Goal: Transaction & Acquisition: Book appointment/travel/reservation

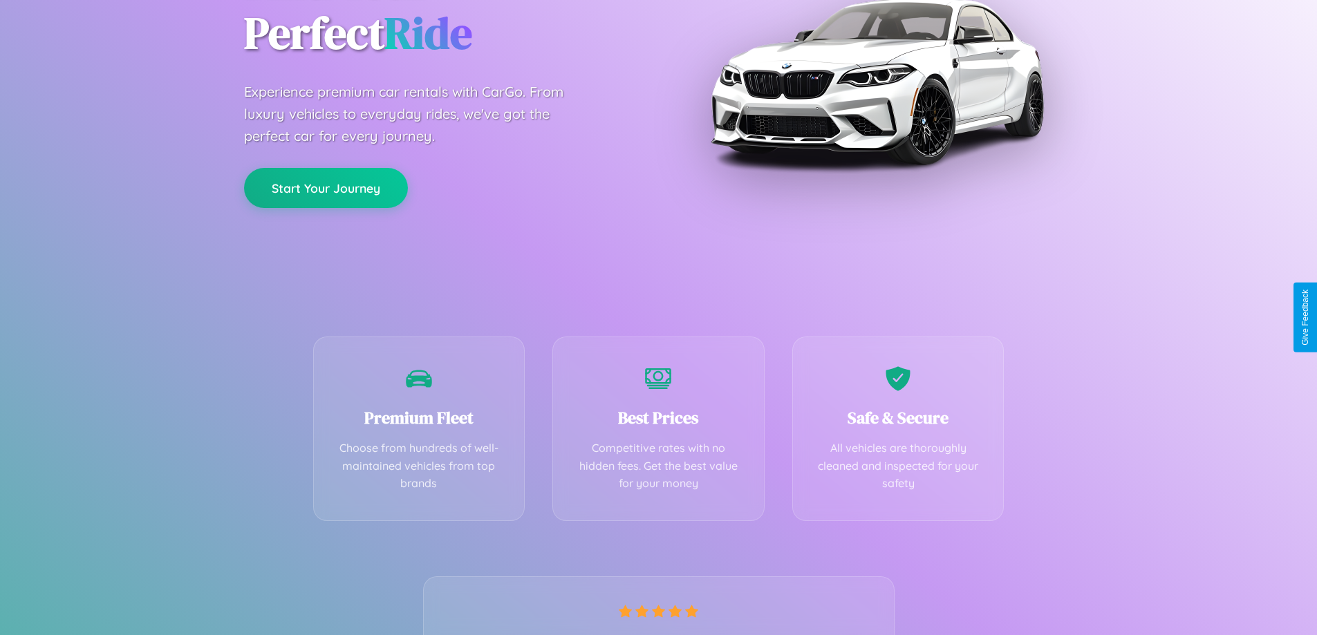
scroll to position [272, 0]
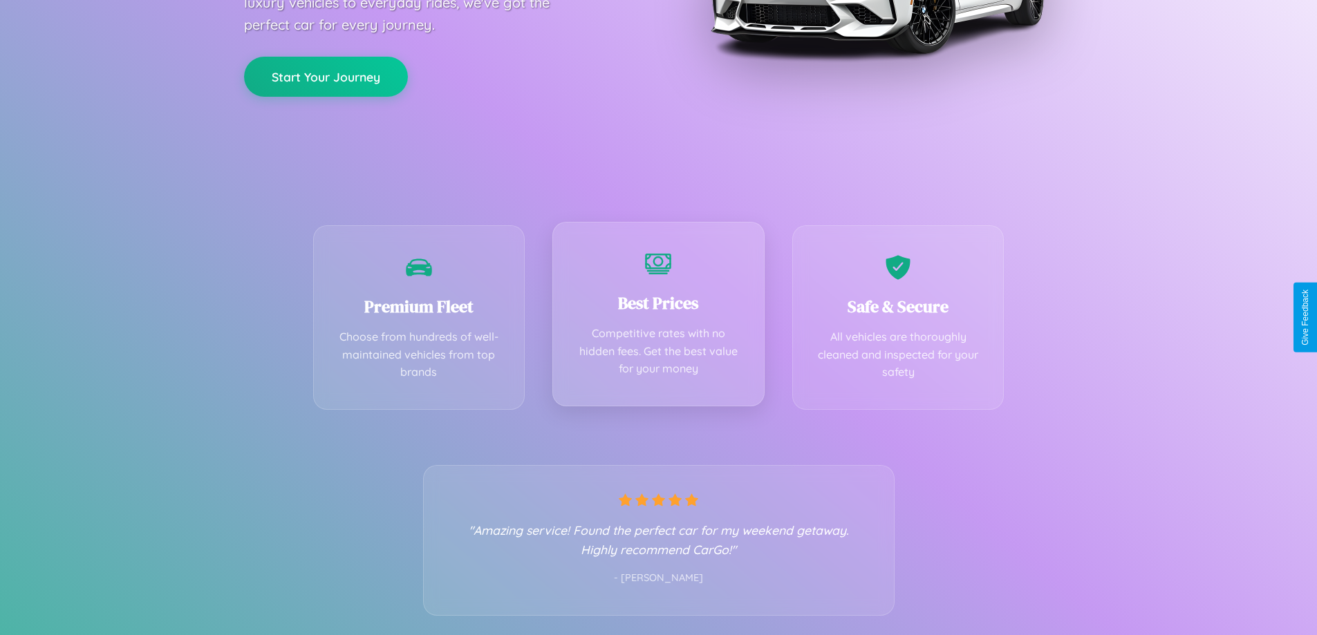
click at [658, 317] on div "Best Prices Competitive rates with no hidden fees. Get the best value for your …" at bounding box center [659, 314] width 212 height 185
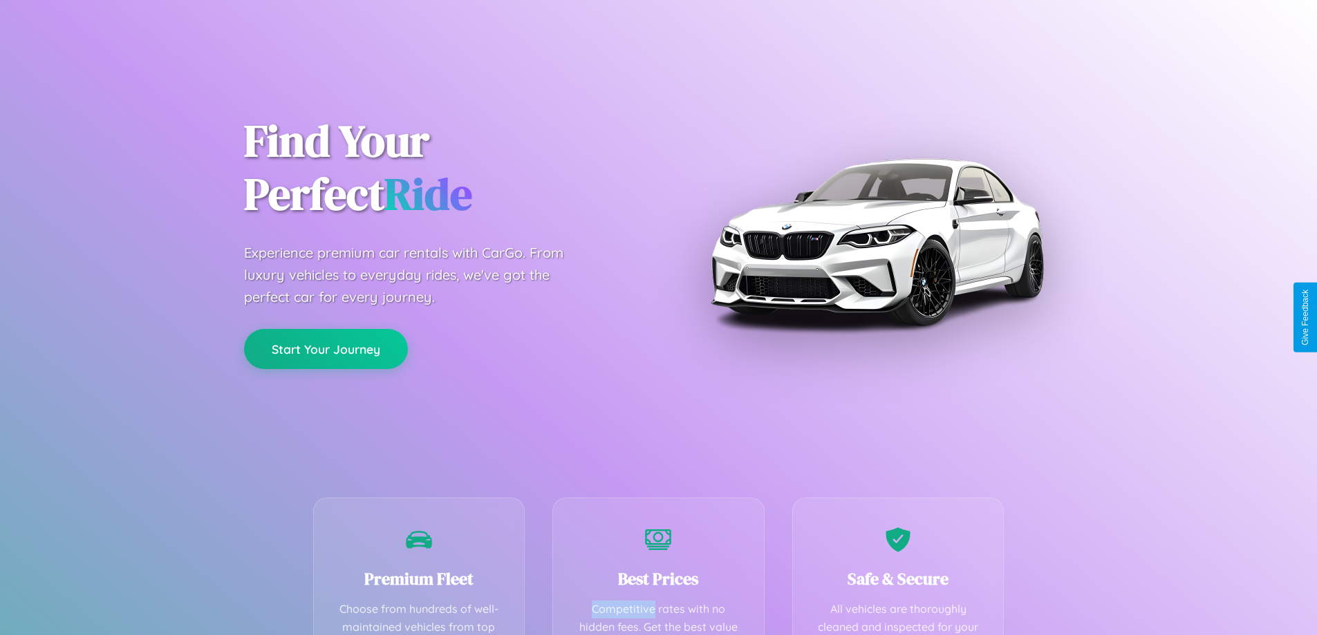
scroll to position [403, 0]
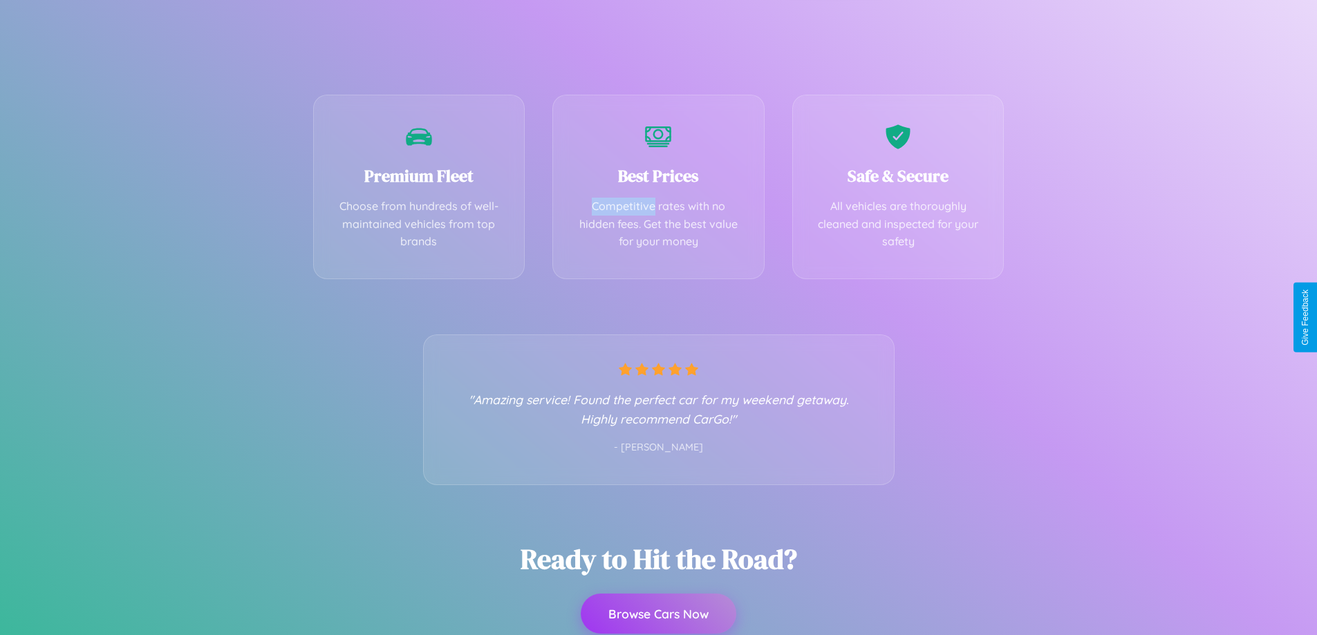
click at [658, 615] on button "Browse Cars Now" at bounding box center [659, 614] width 156 height 40
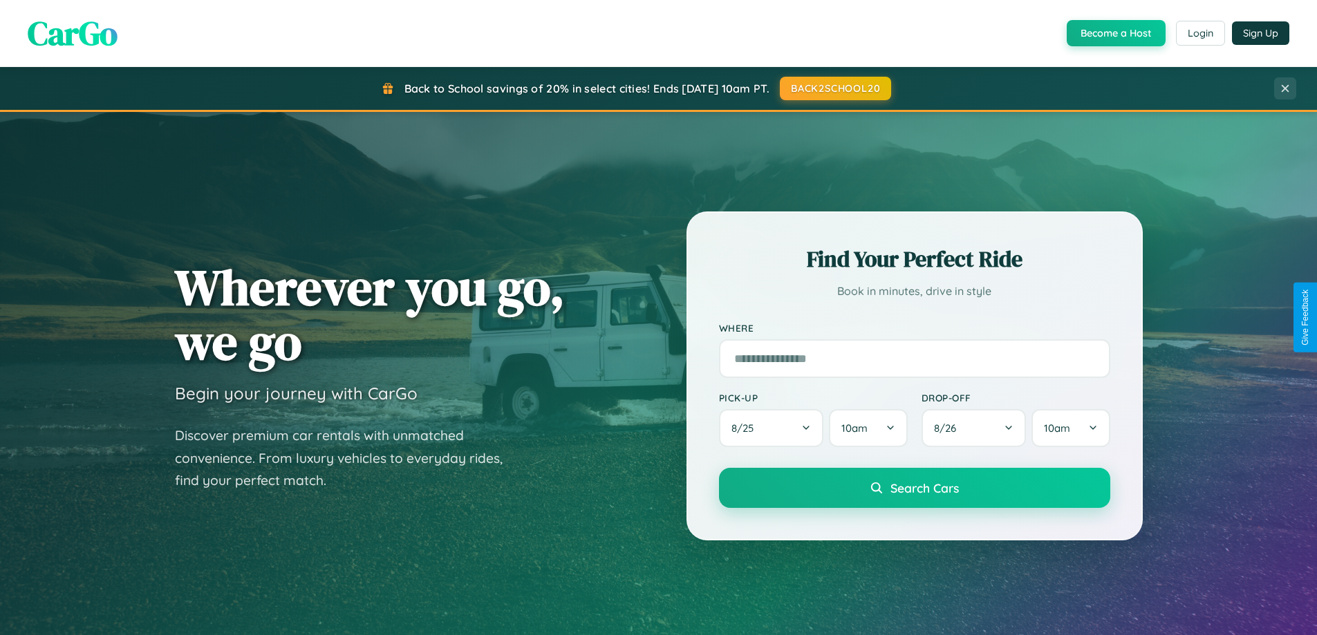
scroll to position [41, 0]
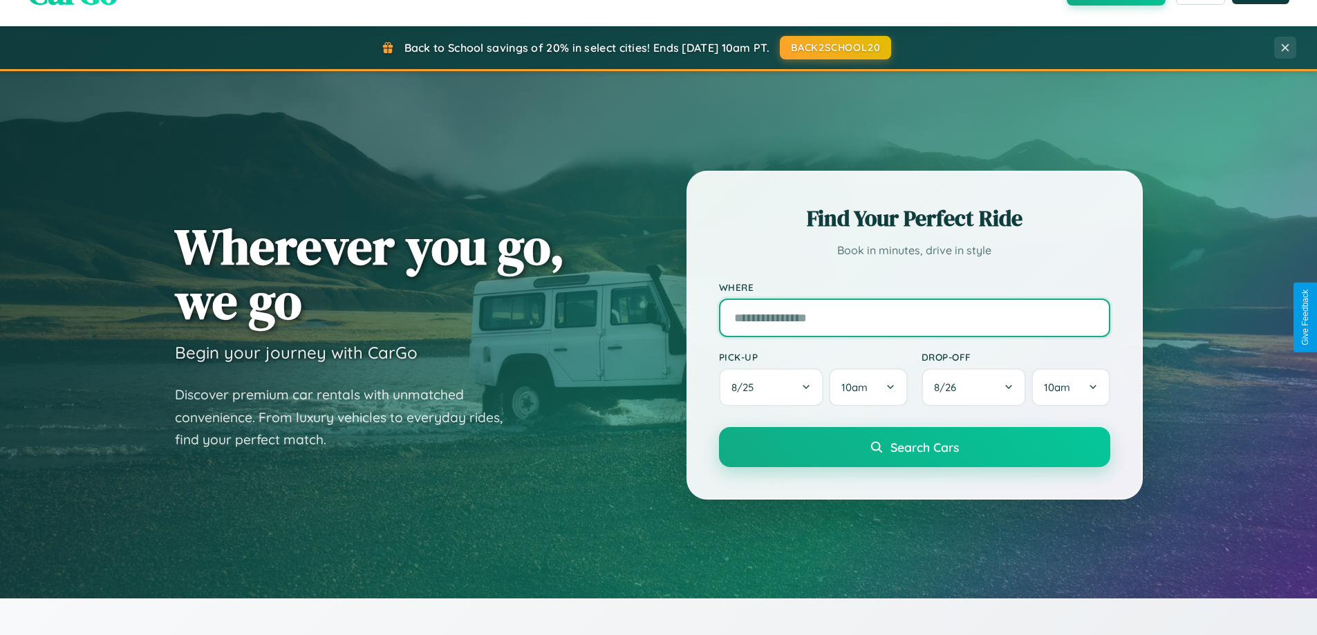
click at [914, 317] on input "text" at bounding box center [914, 318] width 391 height 39
type input "**********"
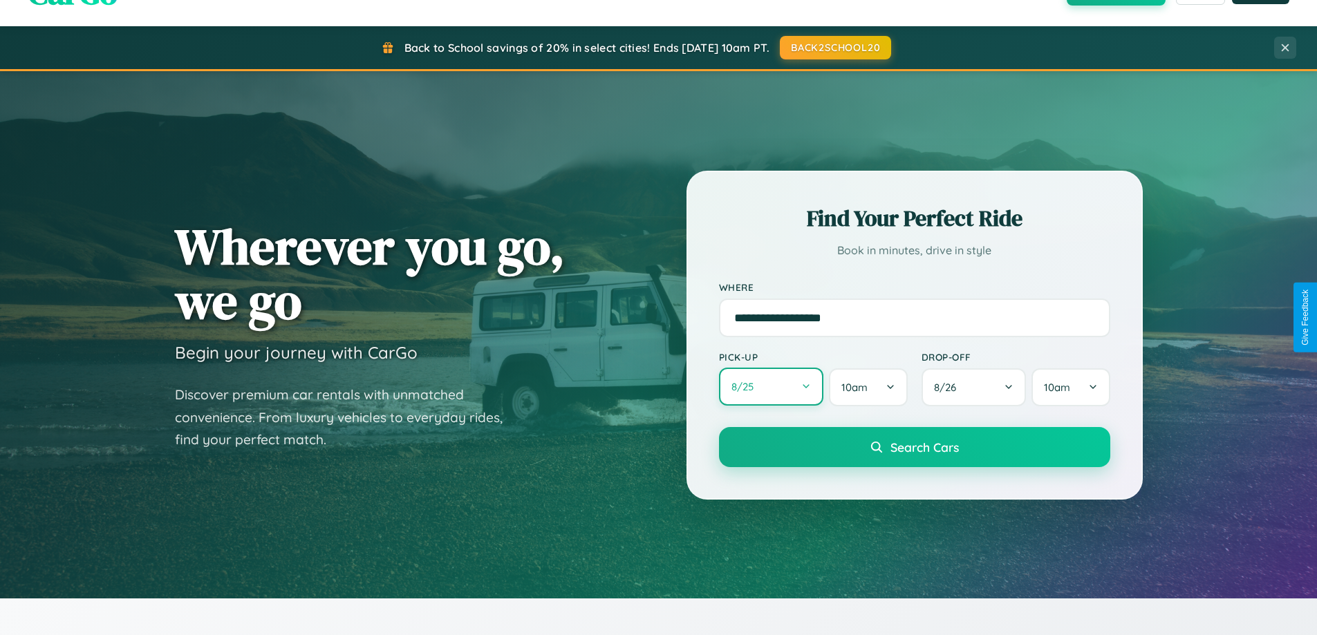
click at [771, 388] on button "8 / 25" at bounding box center [771, 387] width 105 height 38
select select "*"
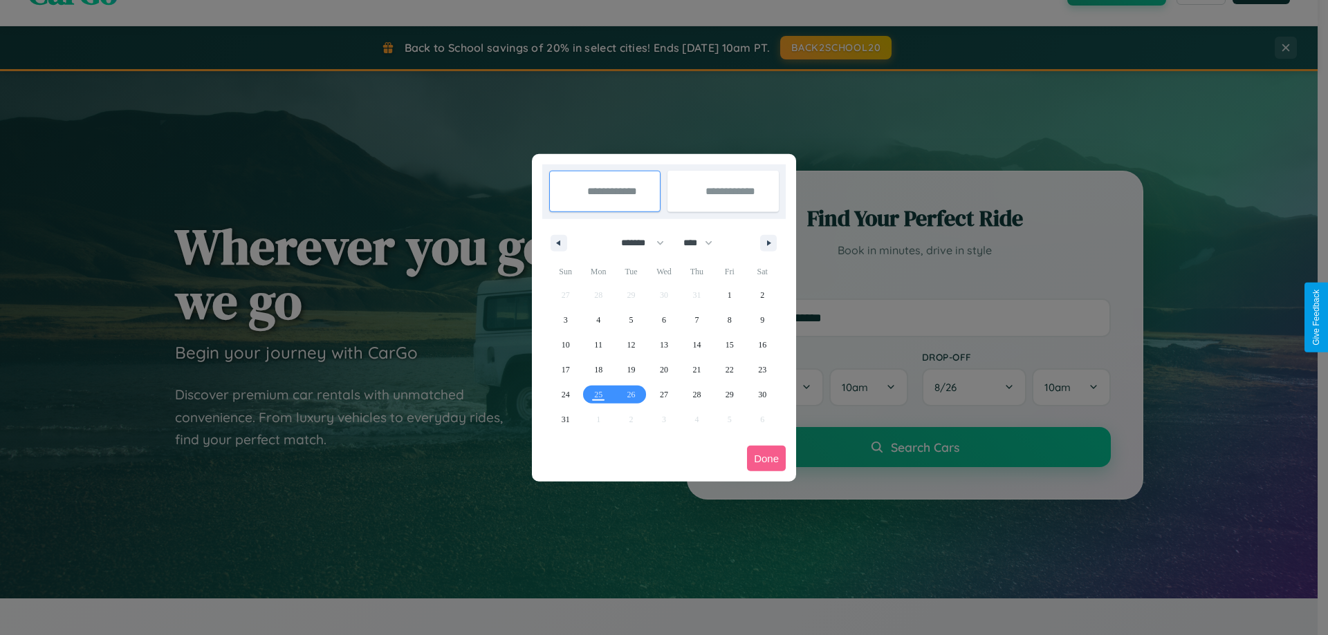
click at [636, 243] on select "******* ******** ***** ***** *** **** **** ****** ********* ******* ******** **…" at bounding box center [640, 243] width 59 height 23
drag, startPoint x: 704, startPoint y: 243, endPoint x: 664, endPoint y: 277, distance: 53.0
click at [704, 243] on select "**** **** **** **** **** **** **** **** **** **** **** **** **** **** **** ****…" at bounding box center [696, 243] width 41 height 23
select select "****"
click at [762, 295] on span "1" at bounding box center [762, 295] width 4 height 25
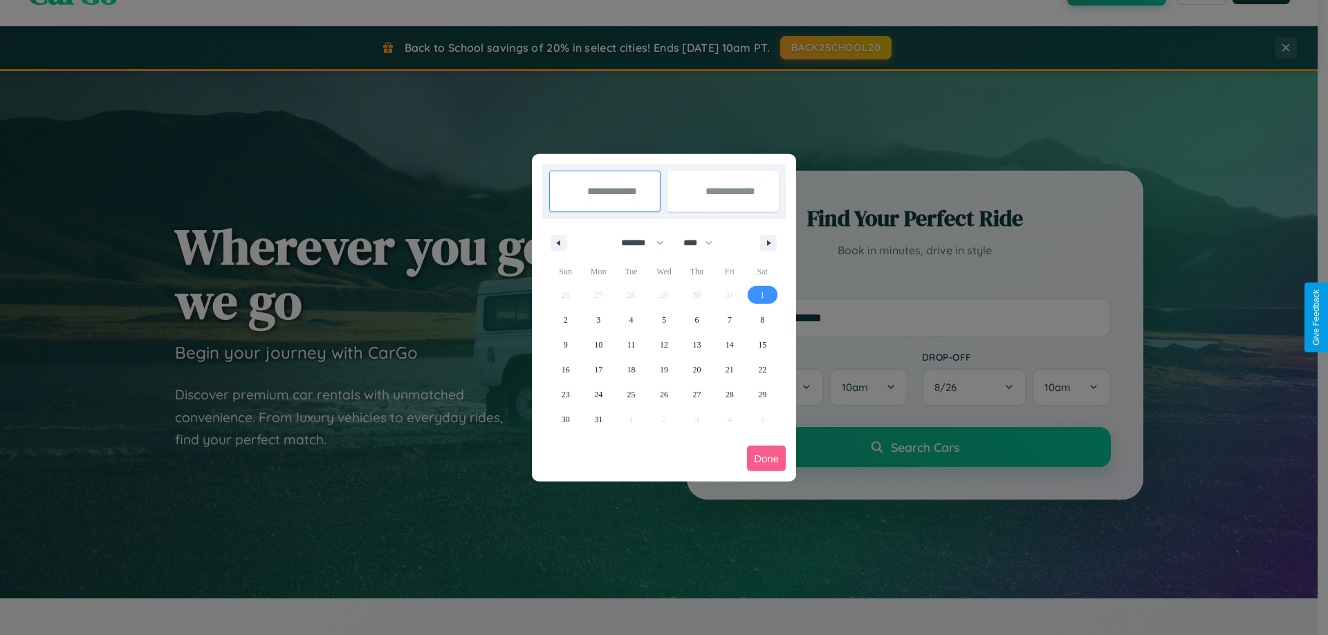
type input "**********"
click at [631, 344] on span "11" at bounding box center [631, 345] width 8 height 25
type input "**********"
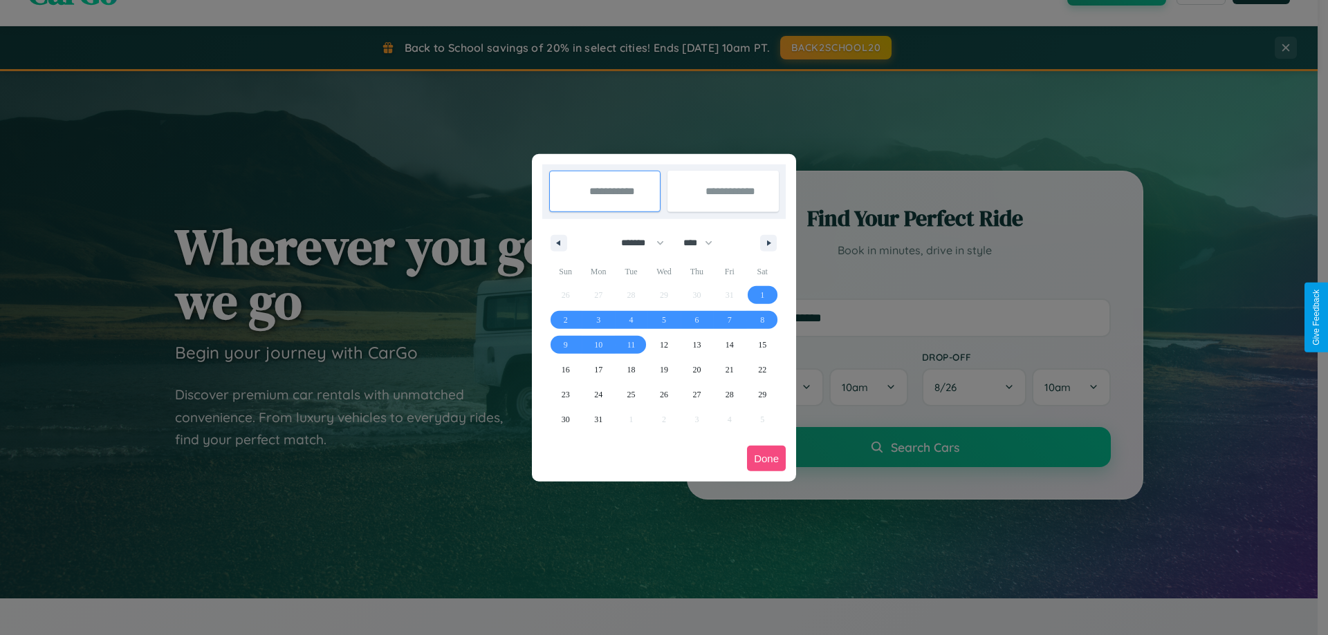
click at [766, 458] on button "Done" at bounding box center [766, 459] width 39 height 26
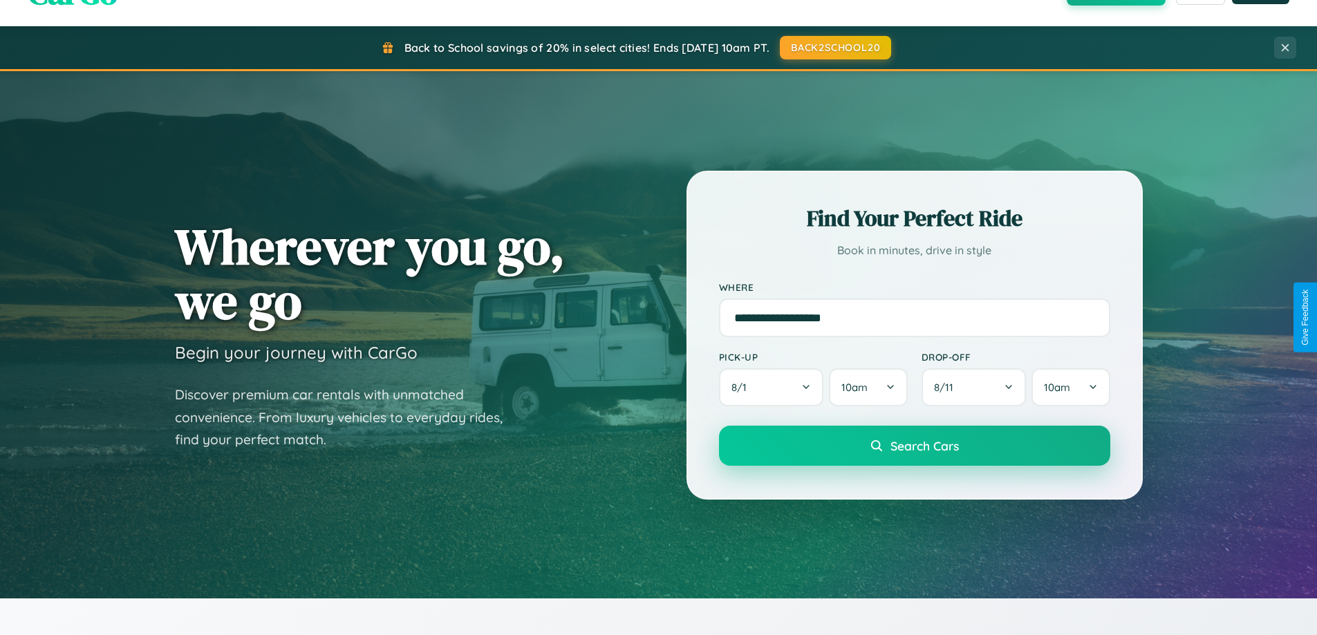
click at [914, 446] on span "Search Cars" at bounding box center [925, 445] width 68 height 15
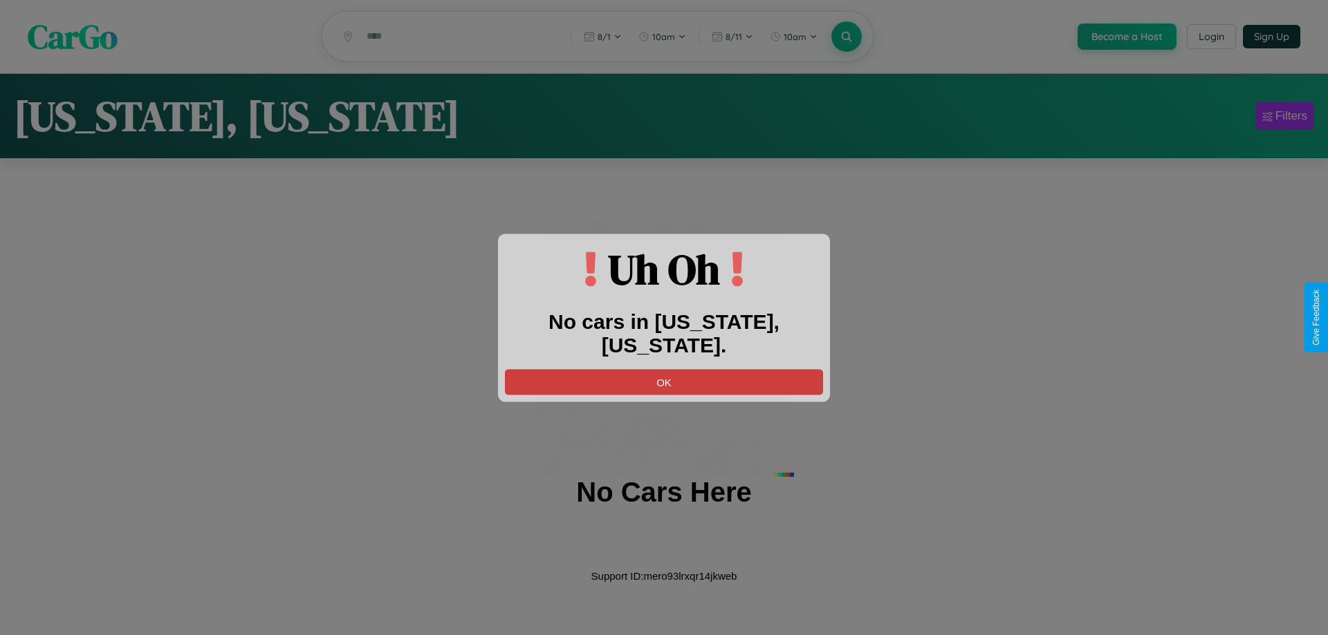
click at [664, 369] on button "OK" at bounding box center [664, 382] width 318 height 26
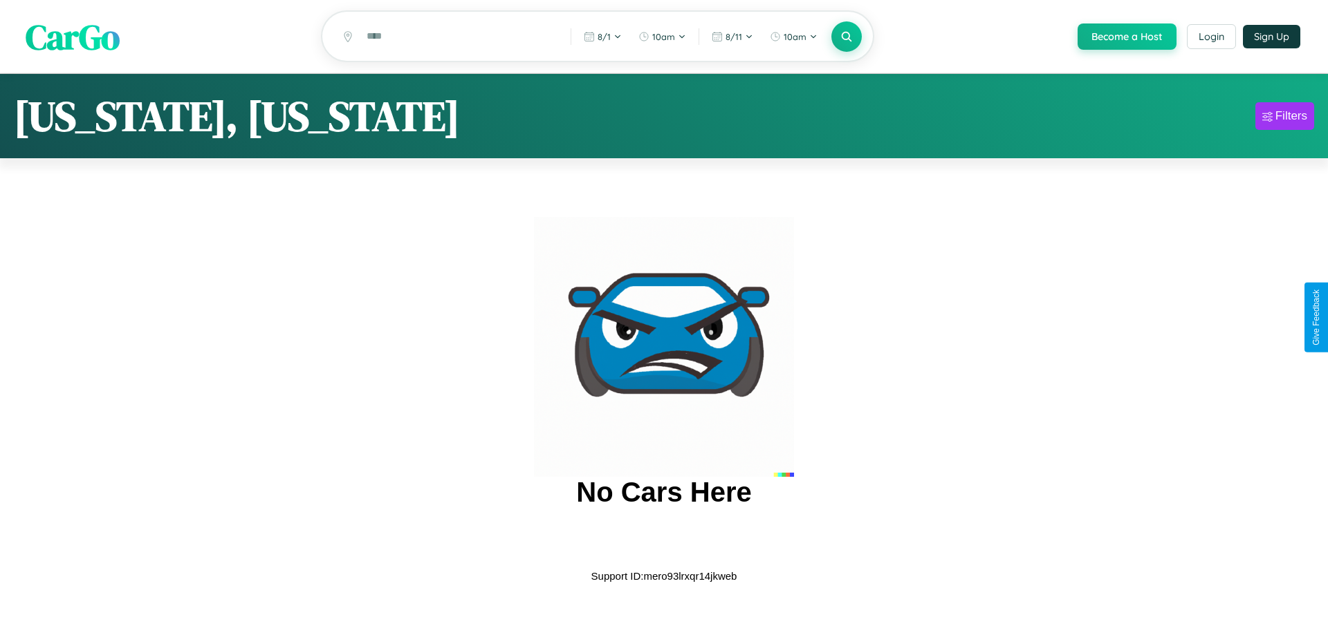
click at [73, 37] on span "CarGo" at bounding box center [73, 36] width 94 height 48
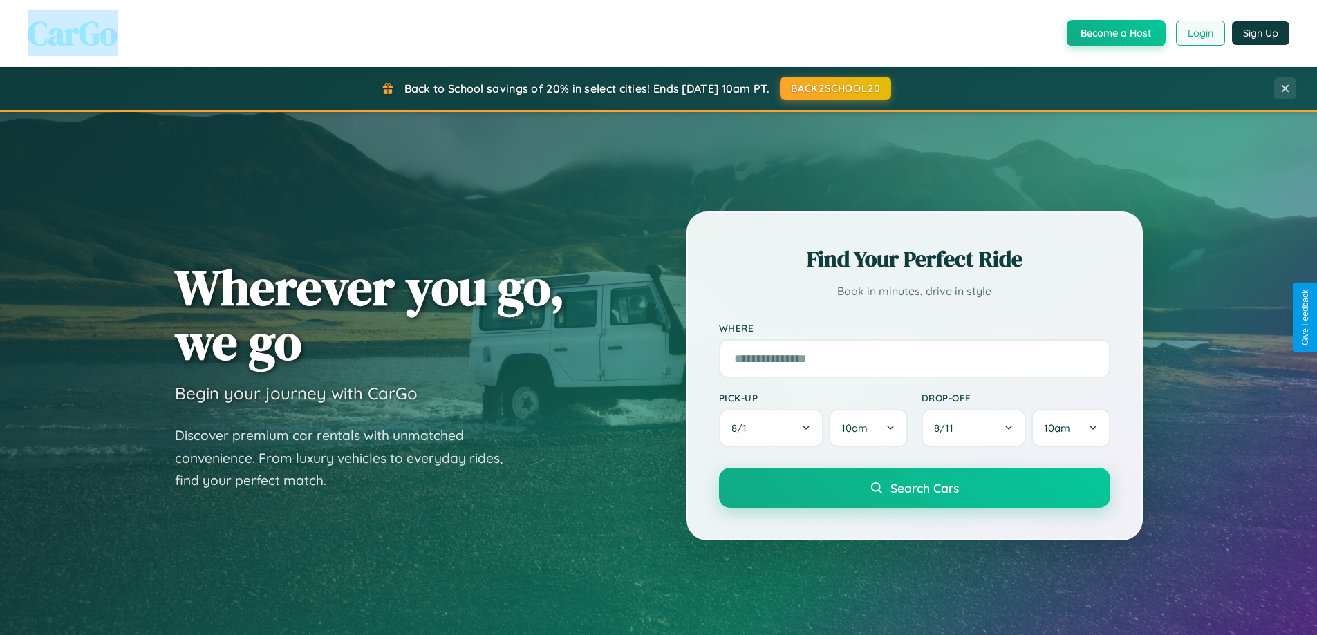
click at [1200, 33] on button "Login" at bounding box center [1200, 33] width 49 height 25
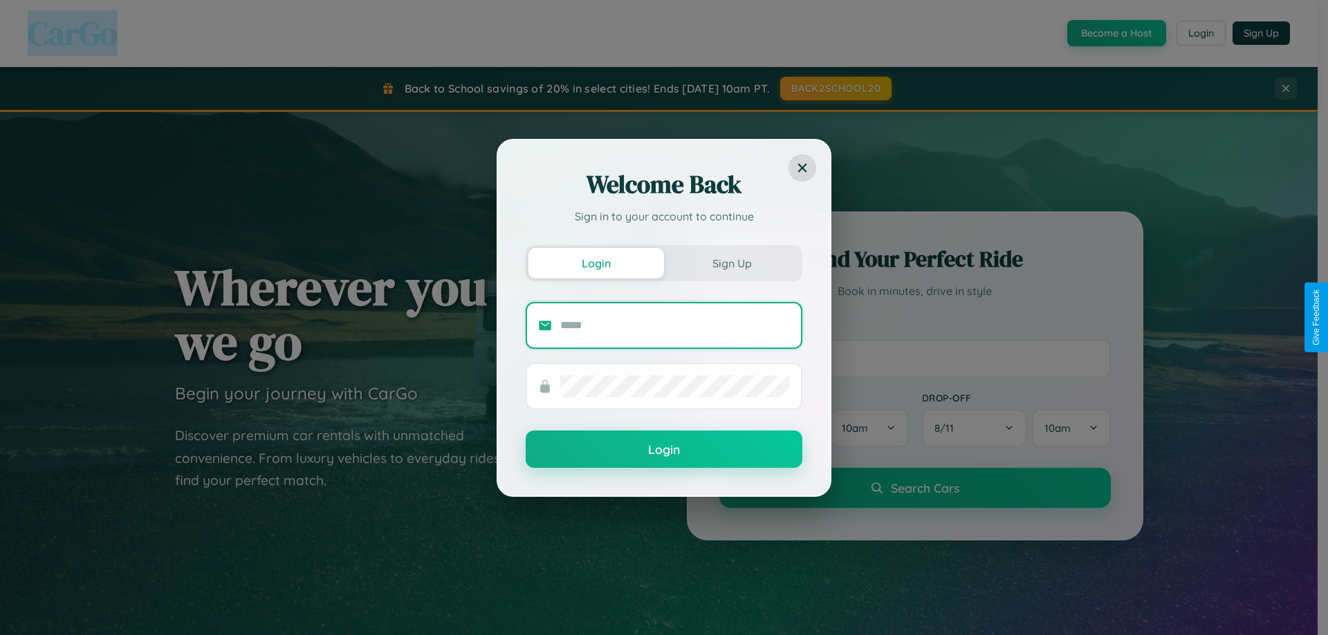
click at [675, 325] on input "text" at bounding box center [675, 326] width 230 height 22
type input "**********"
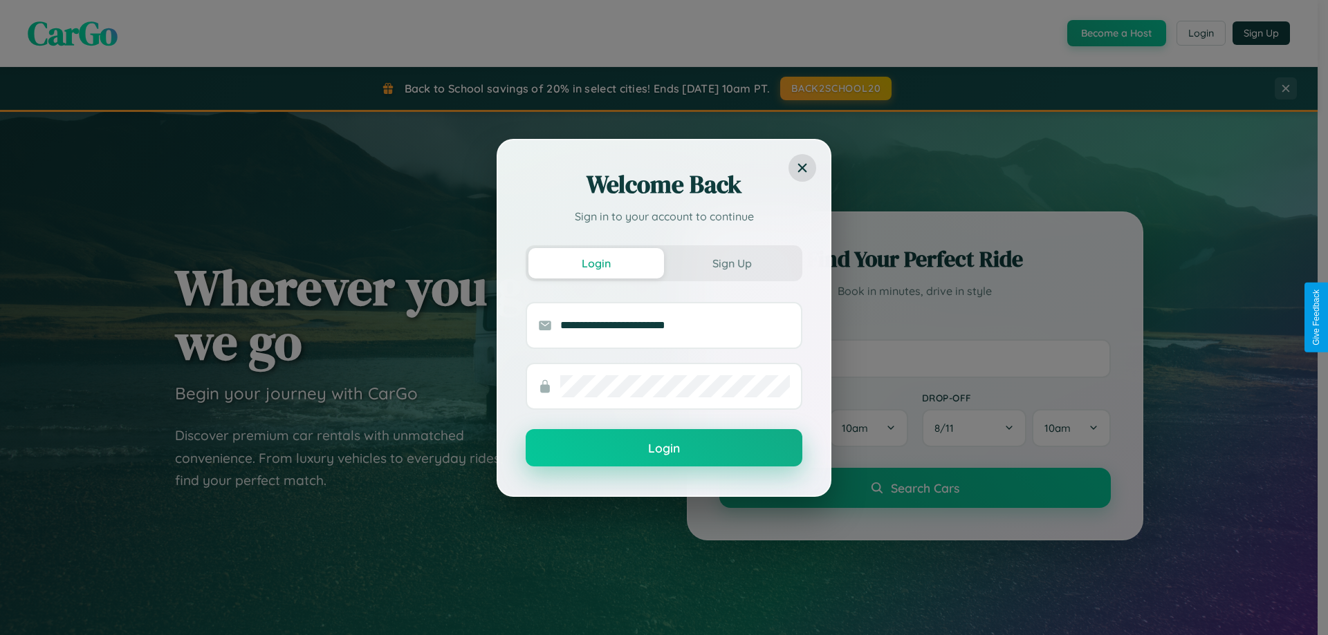
click at [664, 449] on button "Login" at bounding box center [664, 447] width 277 height 37
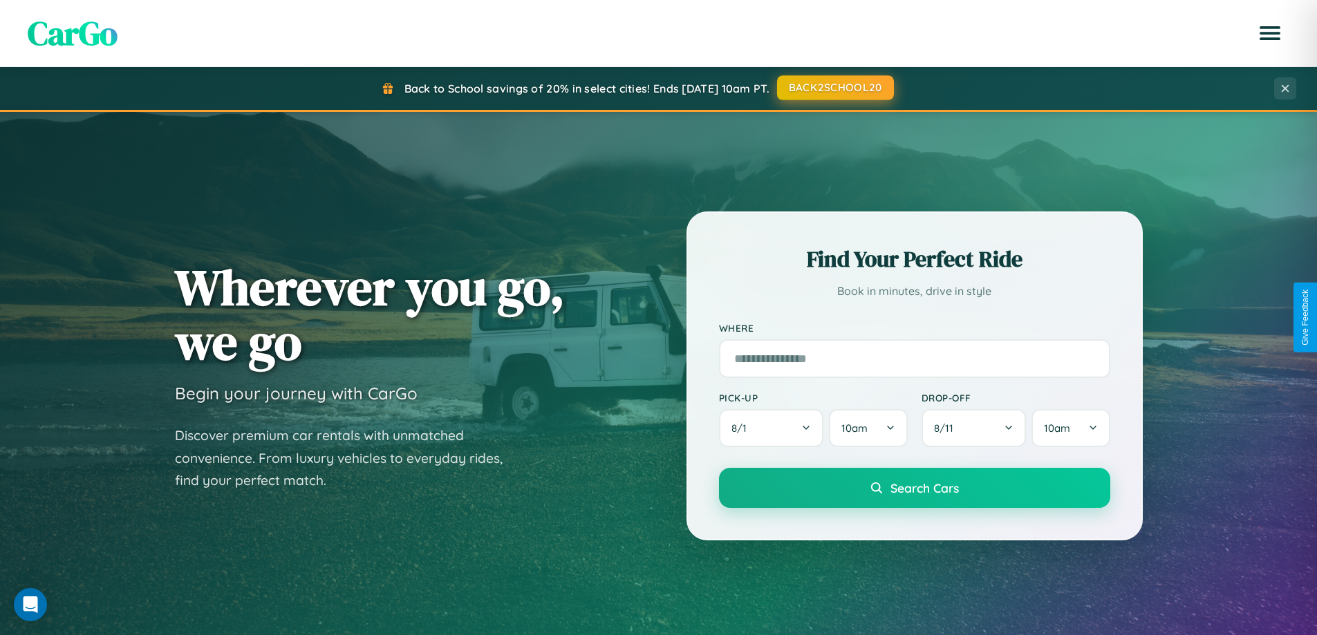
click at [835, 88] on button "BACK2SCHOOL20" at bounding box center [835, 87] width 117 height 25
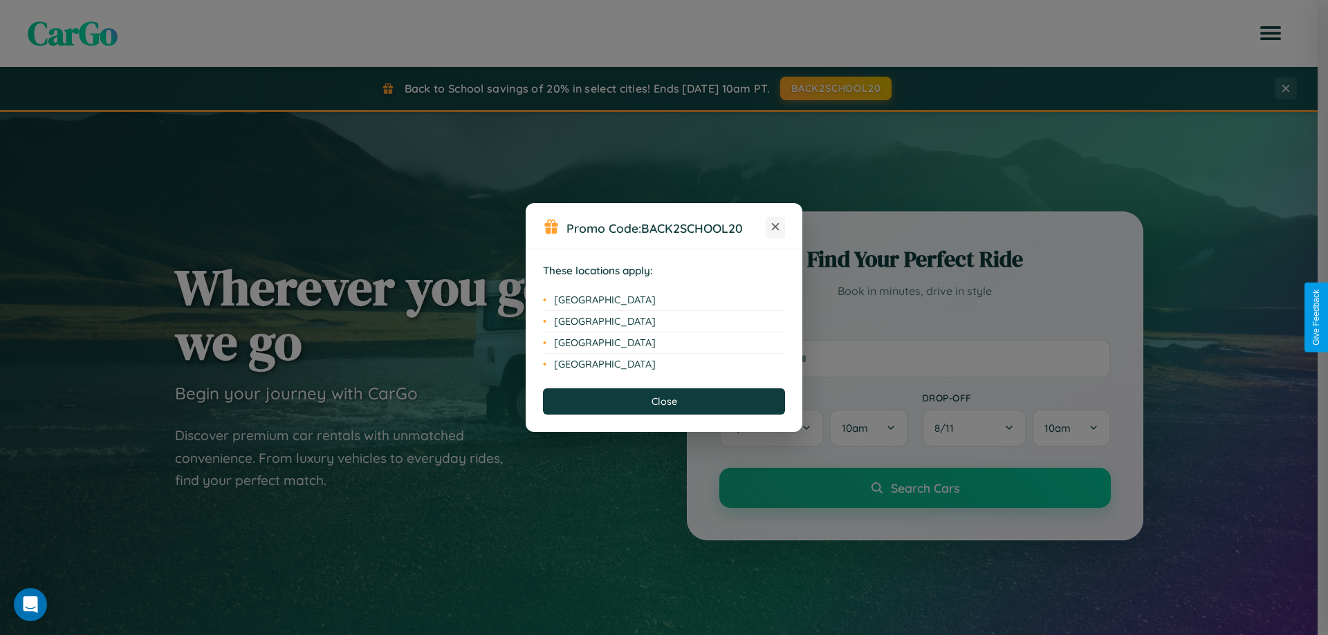
click at [775, 228] on icon at bounding box center [776, 227] width 8 height 8
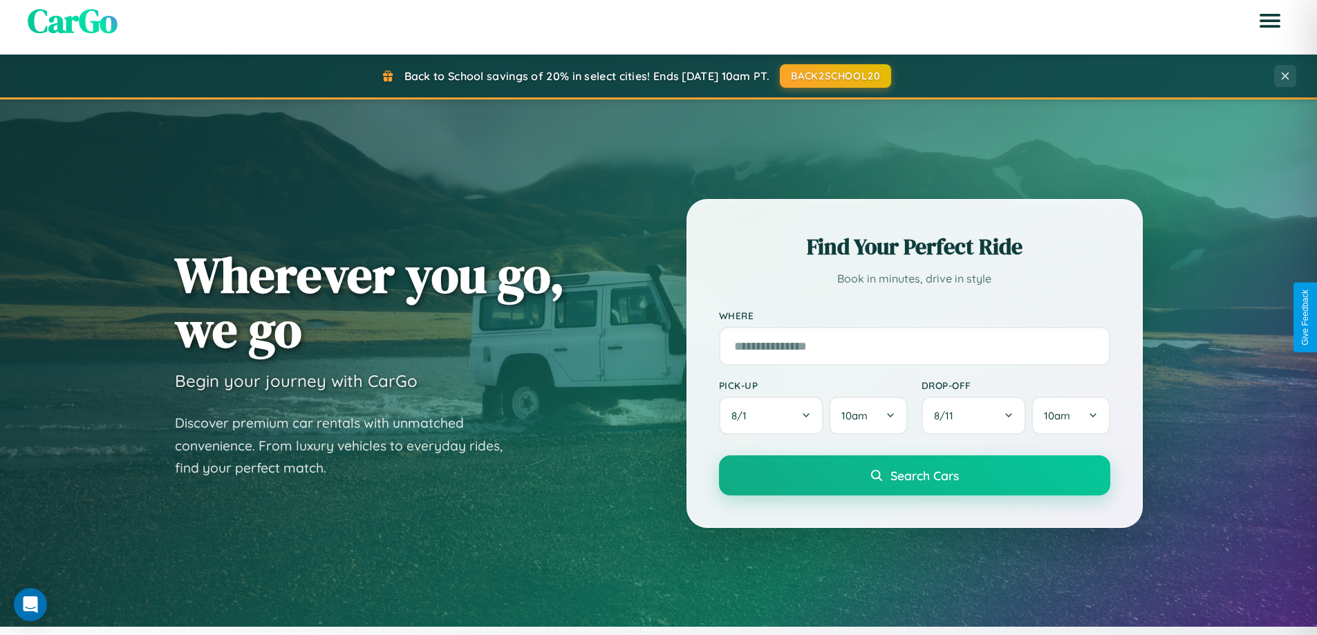
scroll to position [952, 0]
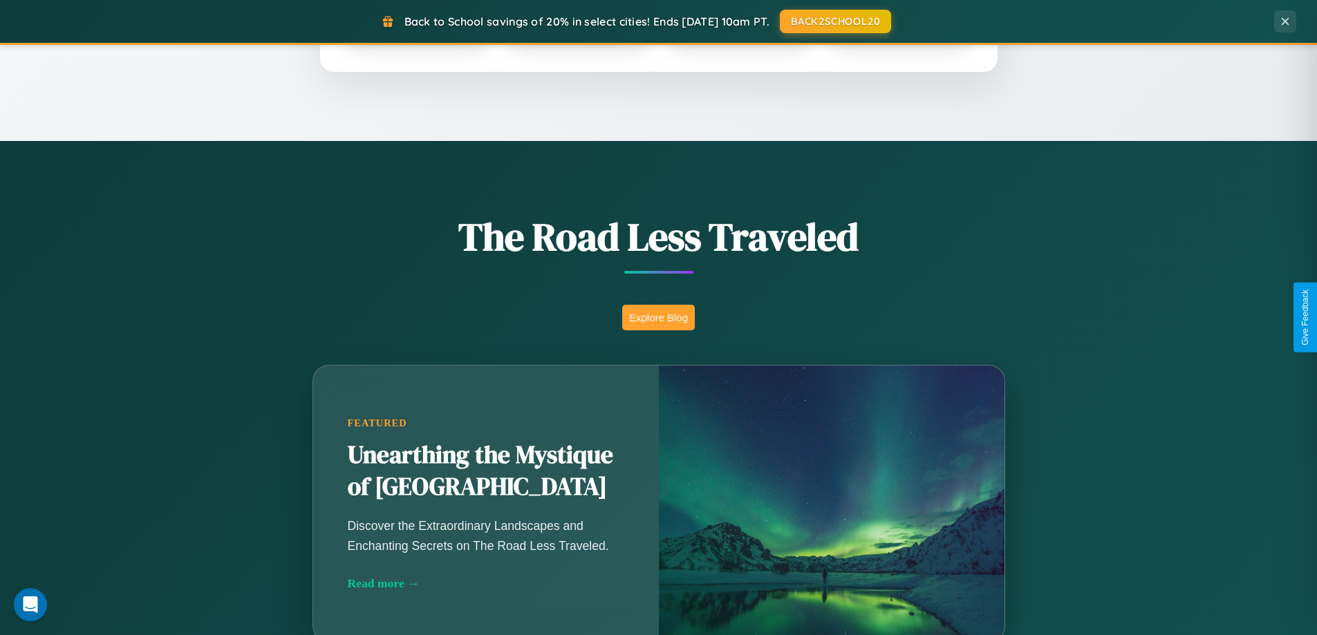
click at [658, 317] on button "Explore Blog" at bounding box center [658, 318] width 73 height 26
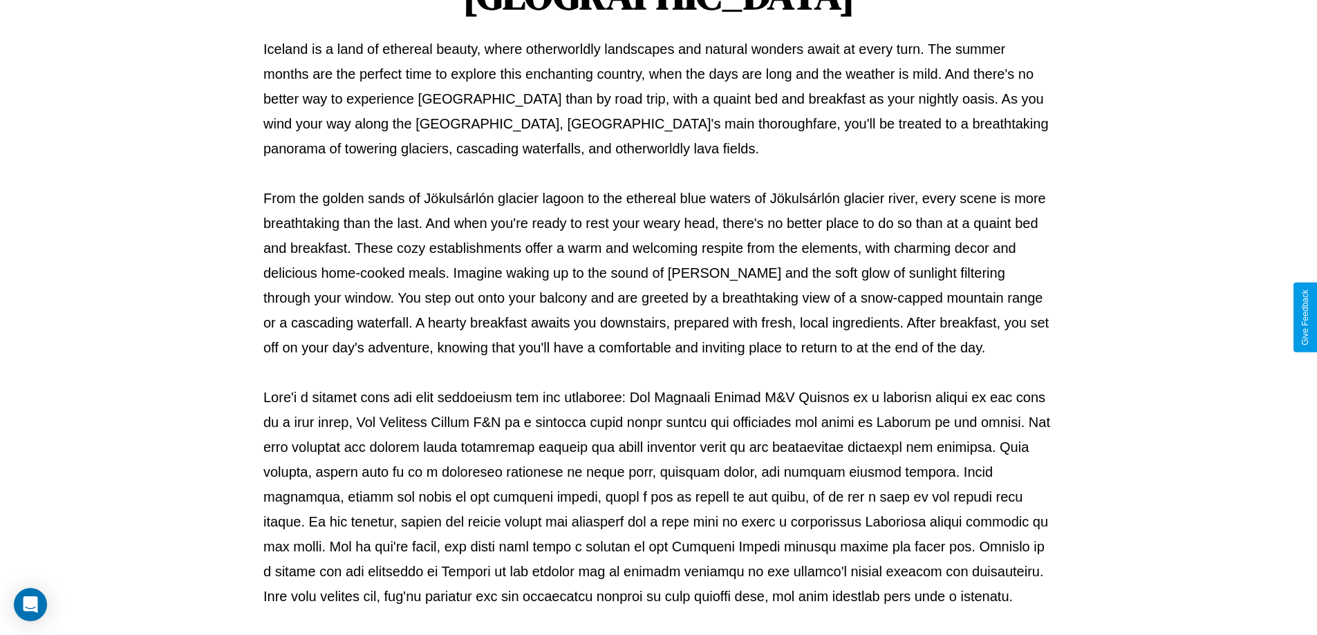
scroll to position [447, 0]
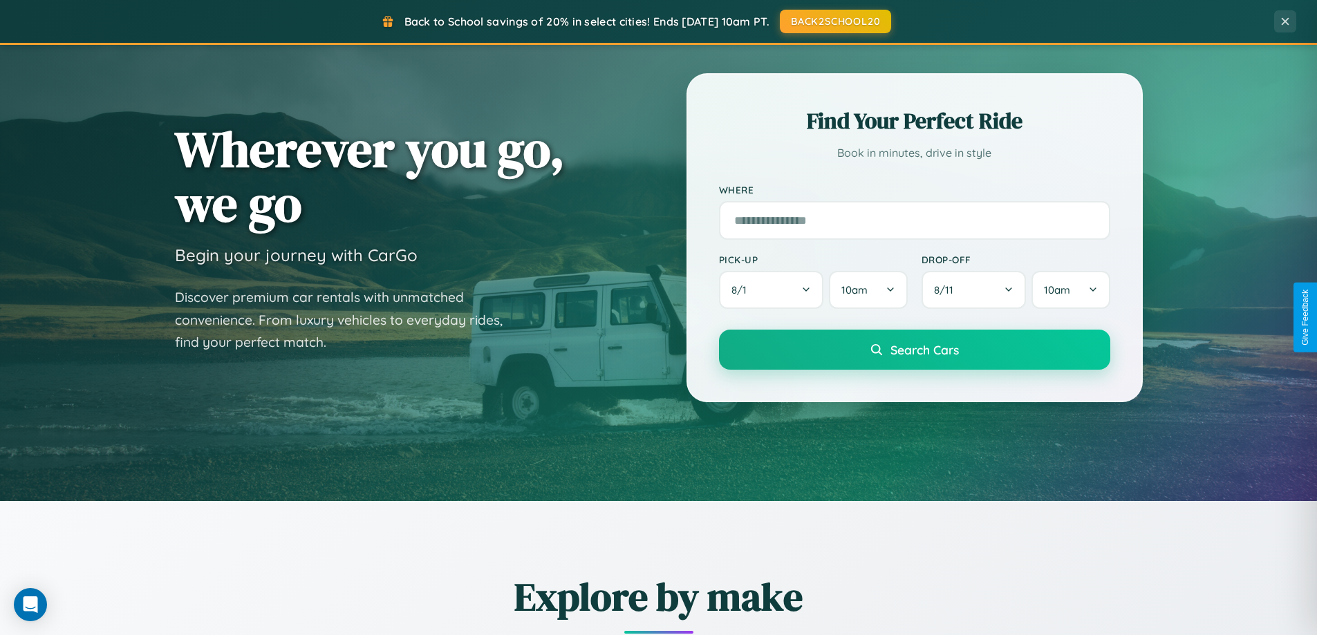
scroll to position [41, 0]
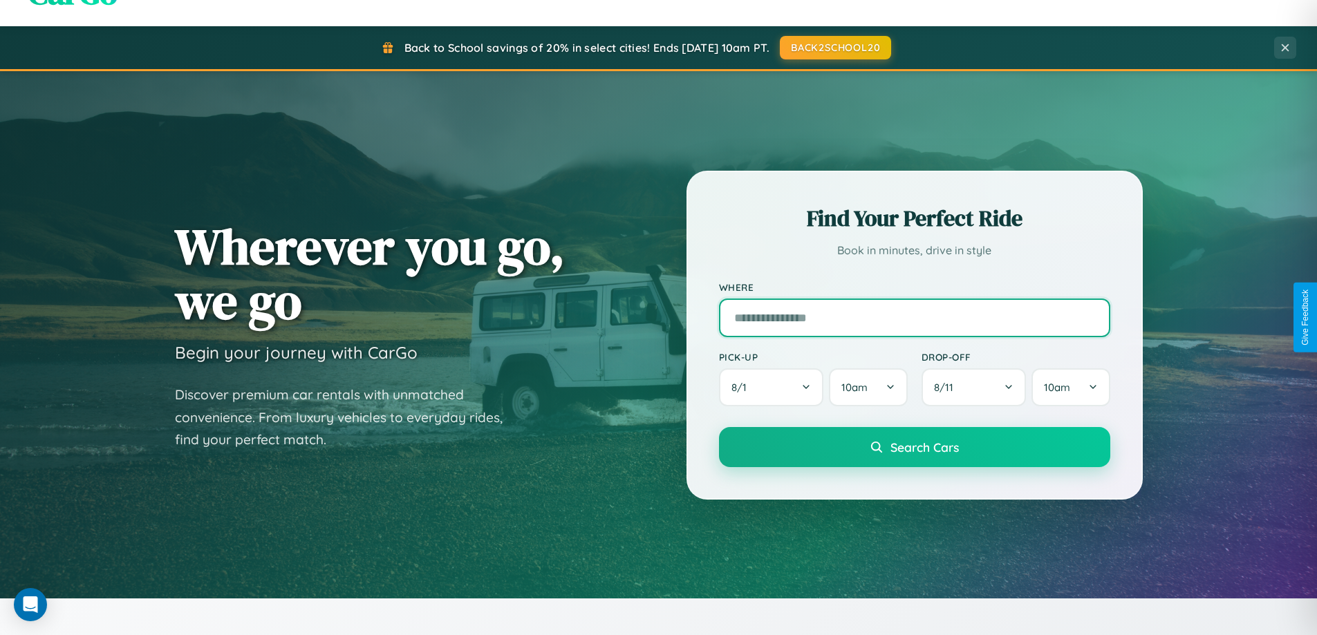
click at [914, 317] on input "text" at bounding box center [914, 318] width 391 height 39
type input "*********"
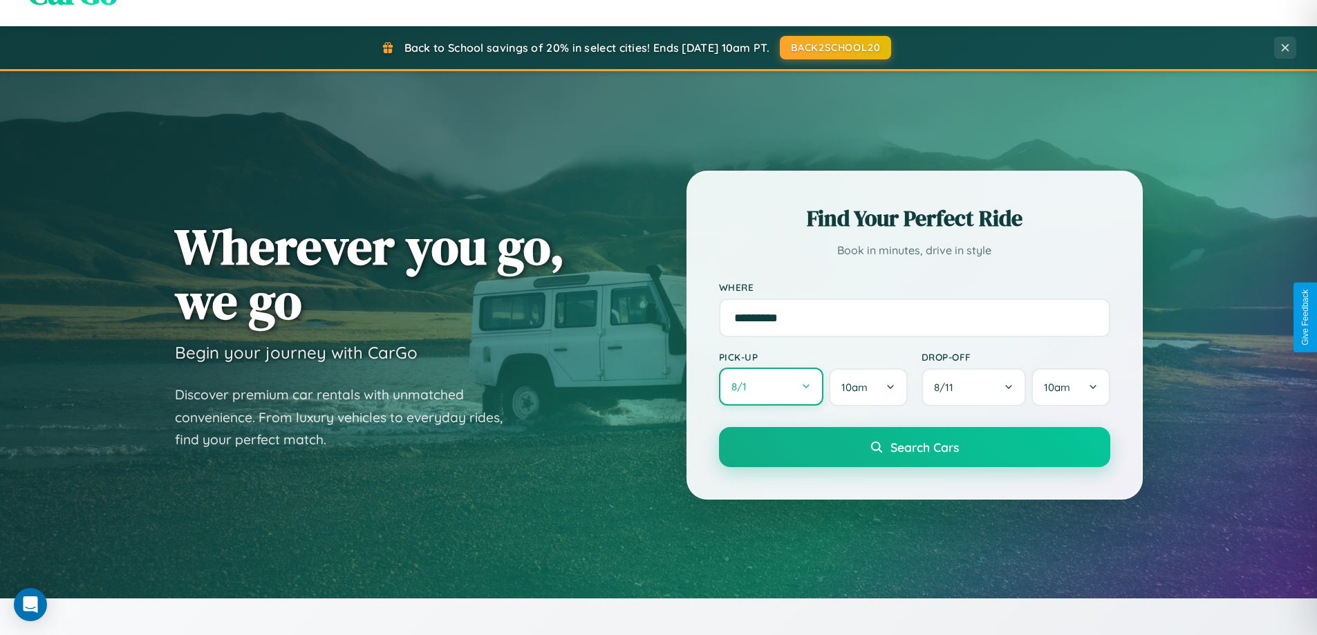
click at [771, 387] on button "8 / 1" at bounding box center [771, 387] width 105 height 38
select select "*"
select select "****"
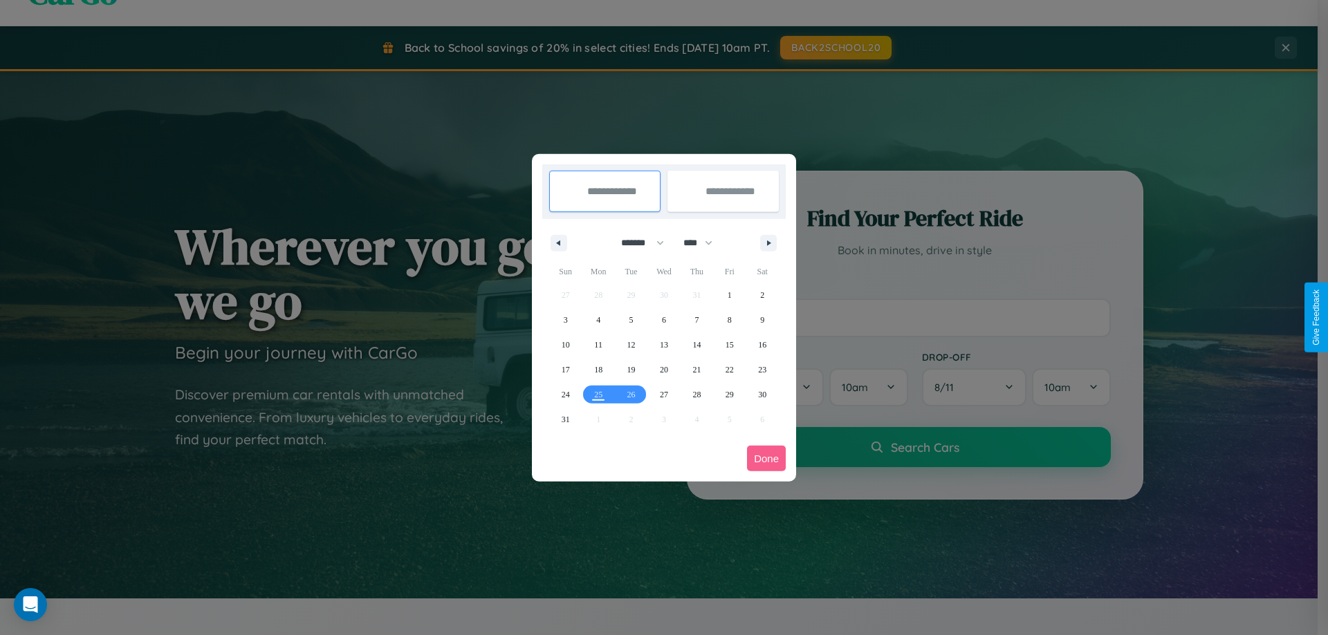
drag, startPoint x: 636, startPoint y: 243, endPoint x: 664, endPoint y: 277, distance: 44.3
click at [636, 243] on select "******* ******** ***** ***** *** **** **** ****** ********* ******* ******** **…" at bounding box center [640, 243] width 59 height 23
select select "**"
click at [598, 319] on span "3" at bounding box center [598, 320] width 4 height 25
type input "**********"
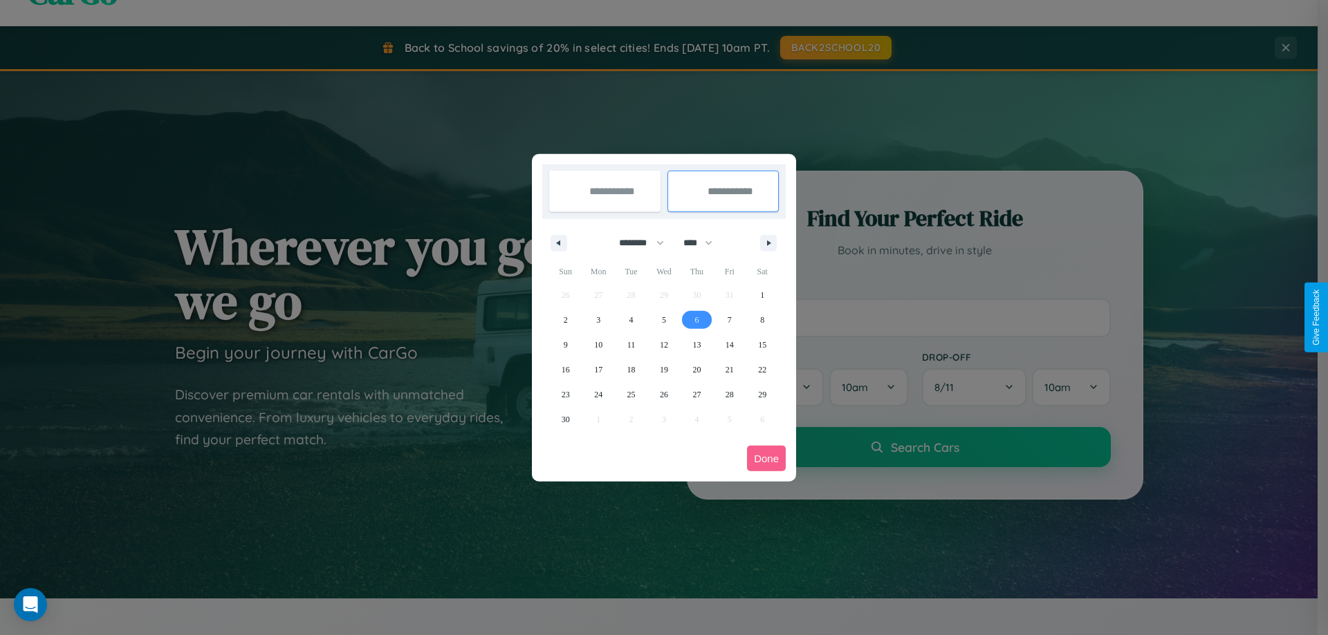
click at [696, 319] on span "6" at bounding box center [696, 320] width 4 height 25
type input "**********"
click at [766, 458] on button "Done" at bounding box center [766, 459] width 39 height 26
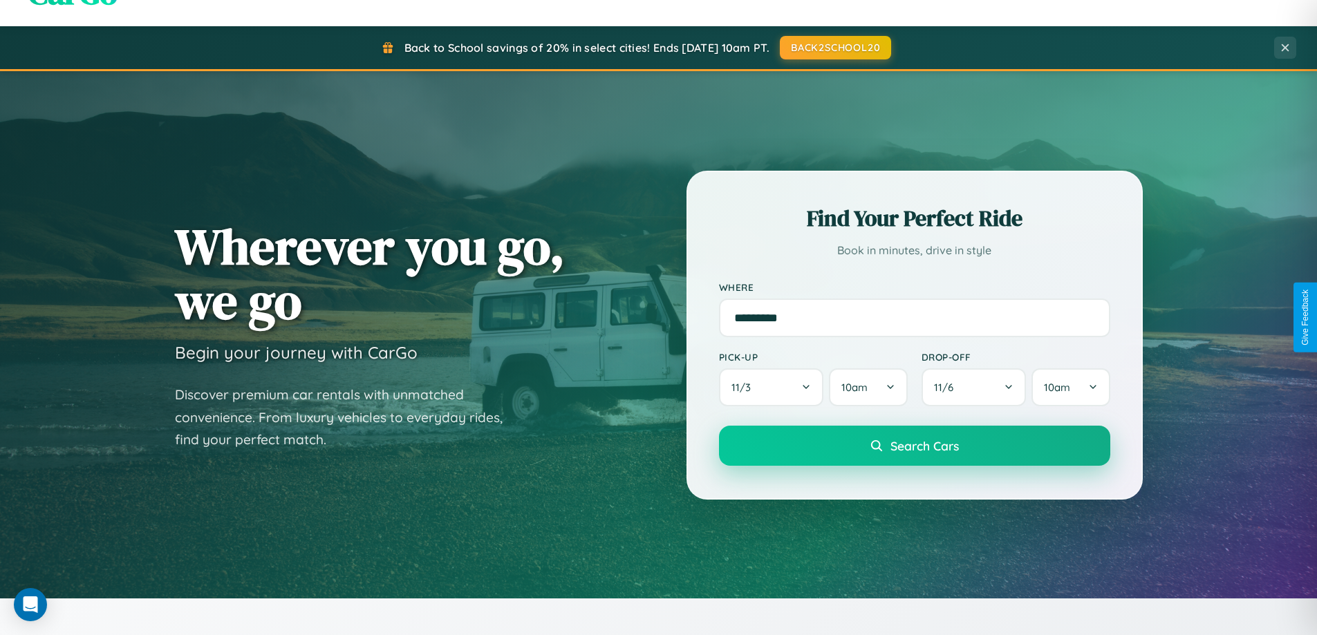
click at [914, 446] on span "Search Cars" at bounding box center [925, 445] width 68 height 15
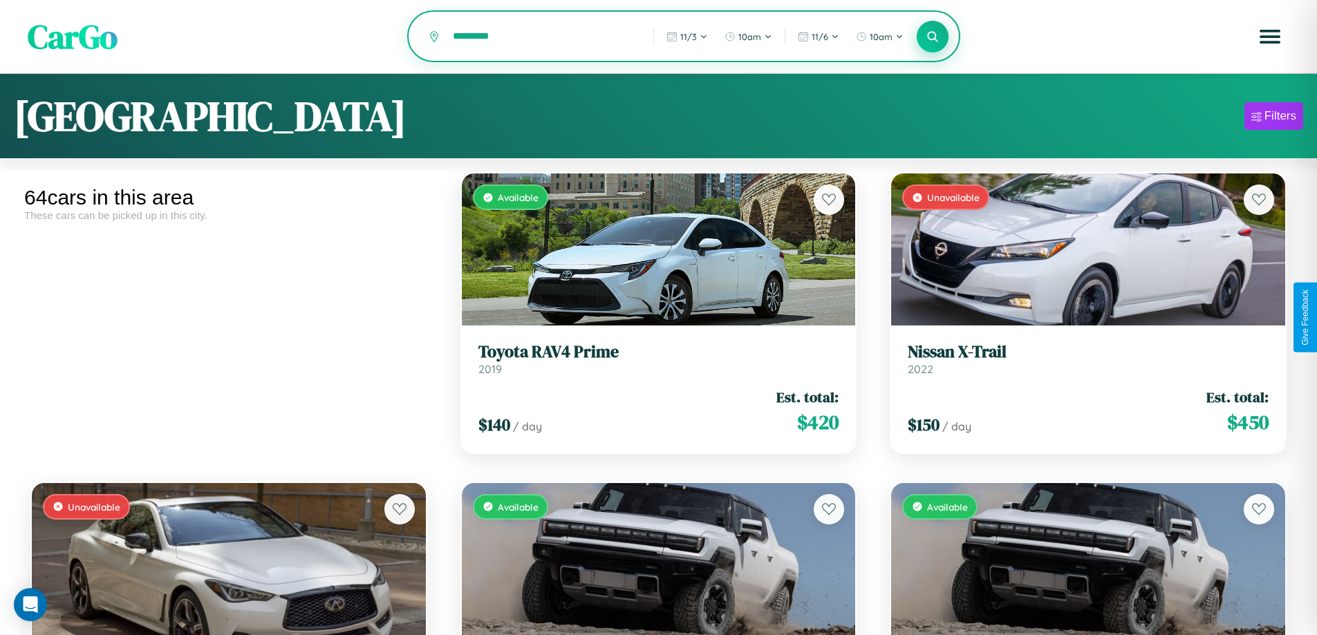
type input "*********"
click at [933, 37] on icon at bounding box center [933, 36] width 13 height 13
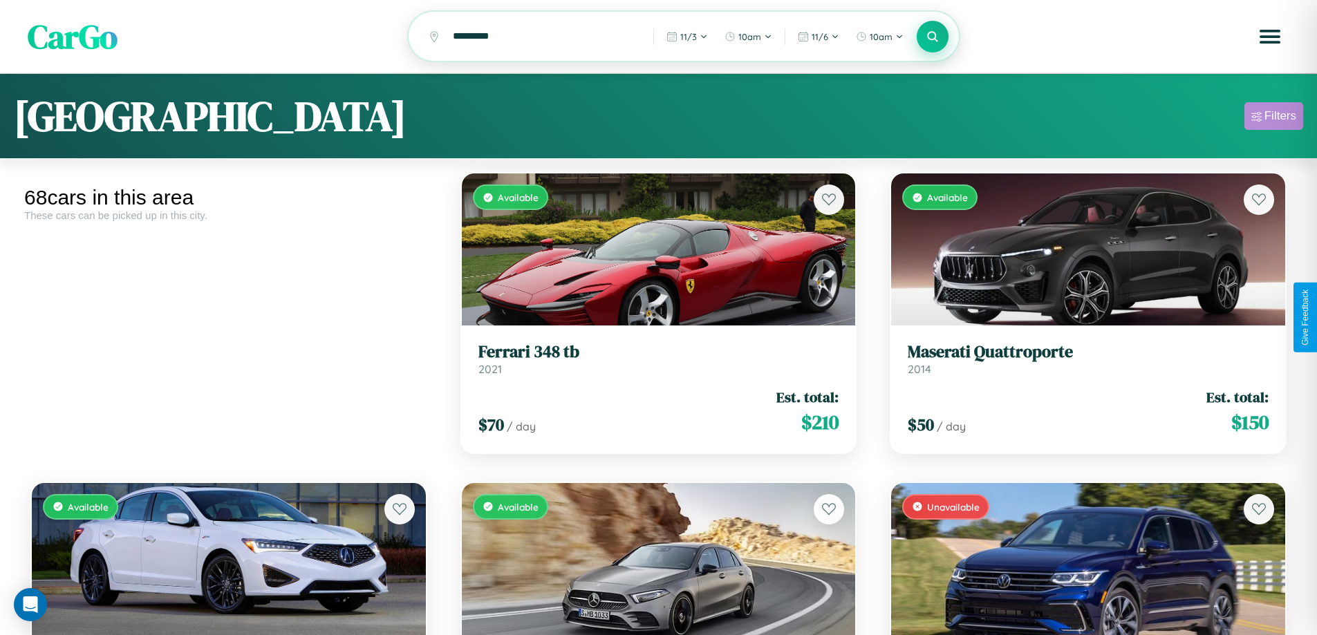
click at [1274, 118] on div "Filters" at bounding box center [1281, 116] width 32 height 14
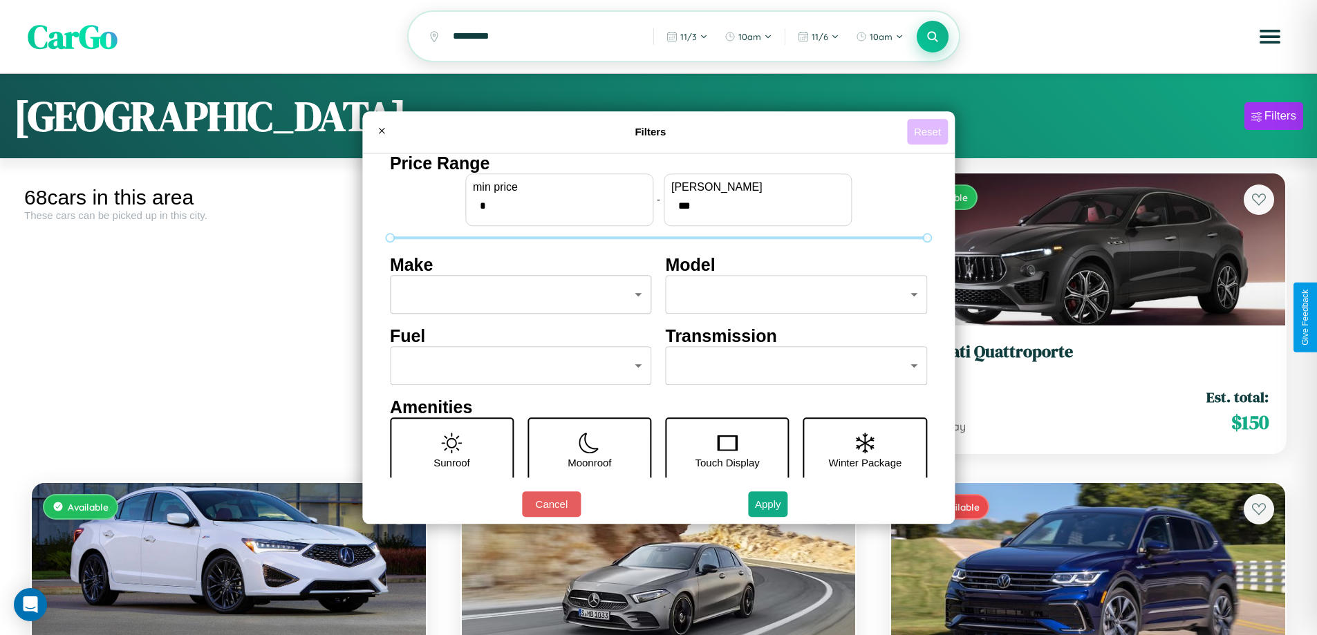
click at [929, 131] on button "Reset" at bounding box center [927, 132] width 41 height 26
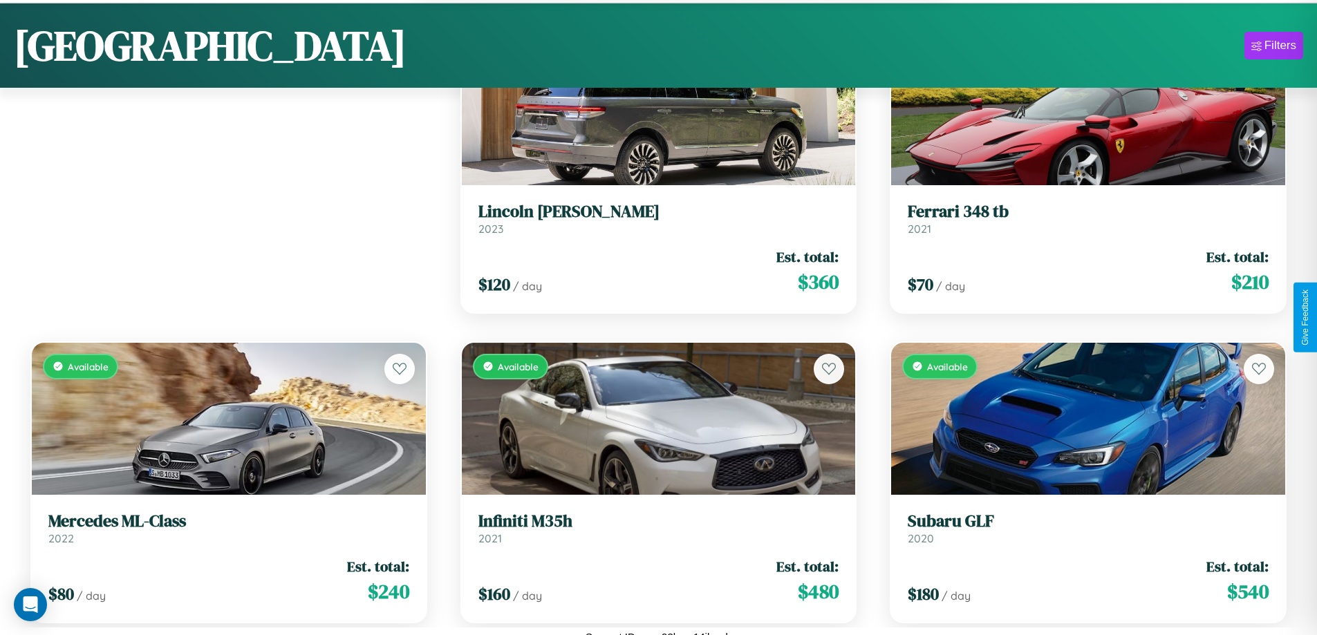
scroll to position [504, 0]
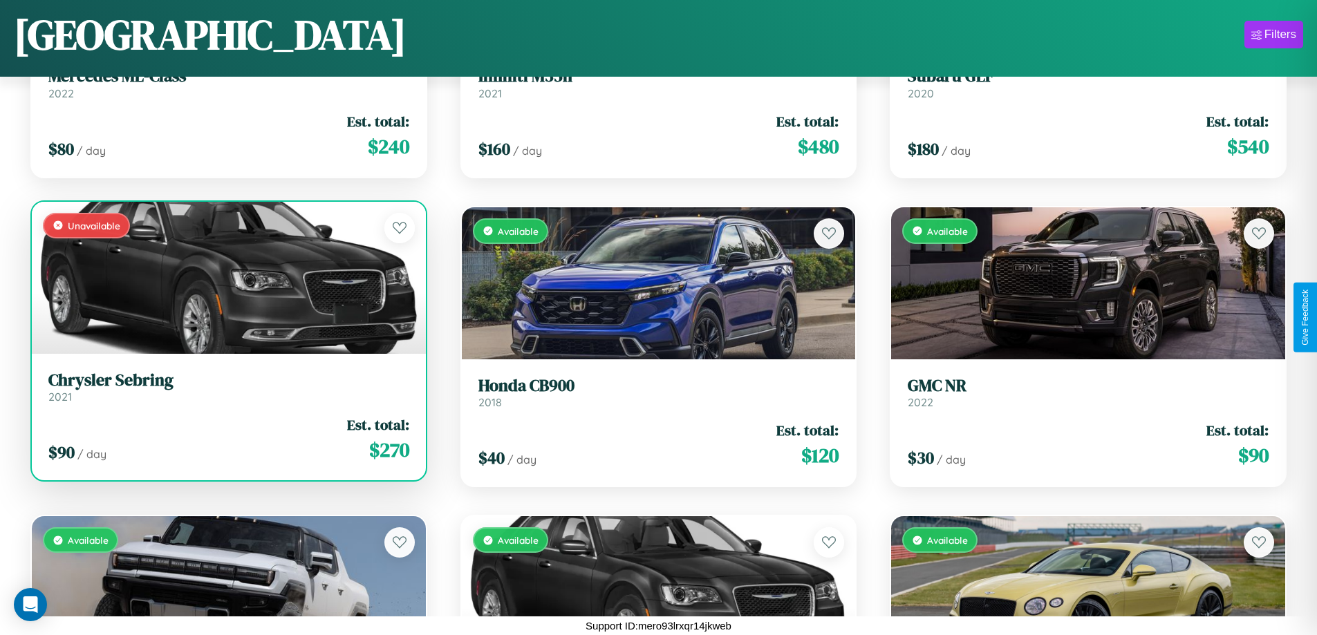
click at [227, 391] on h3 "Chrysler Sebring" at bounding box center [228, 381] width 361 height 20
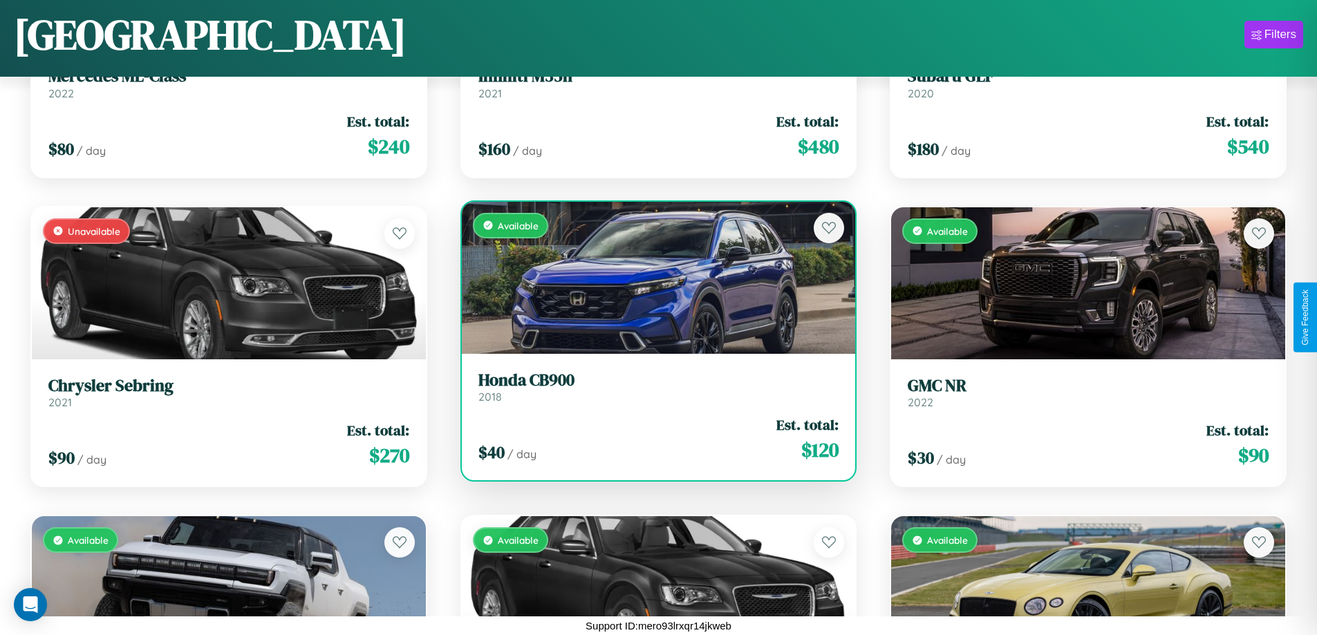
scroll to position [2672, 0]
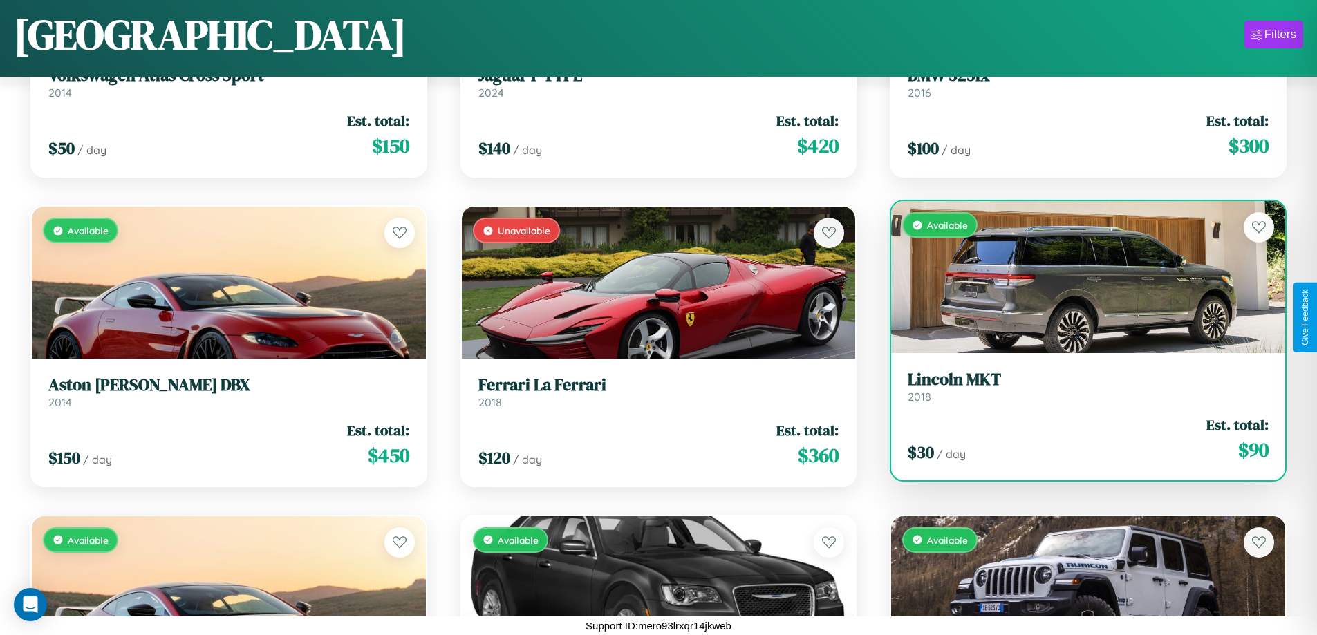
click at [1079, 392] on link "Lincoln MKT 2018" at bounding box center [1088, 387] width 361 height 34
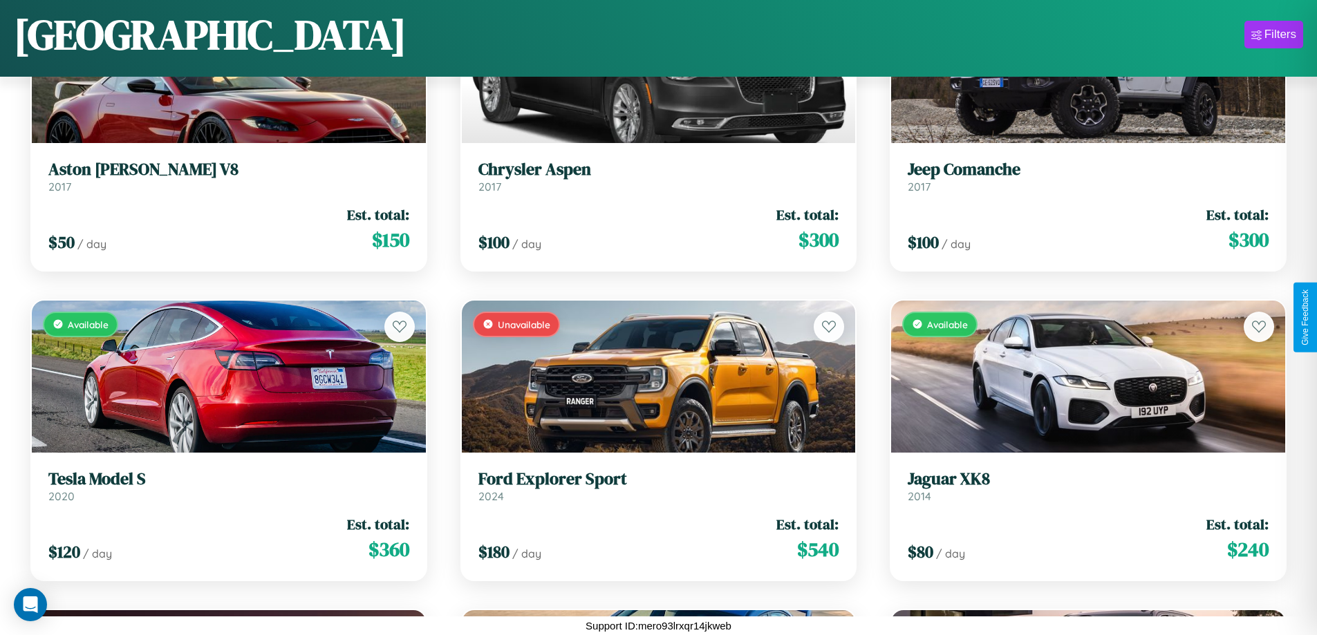
scroll to position [4220, 0]
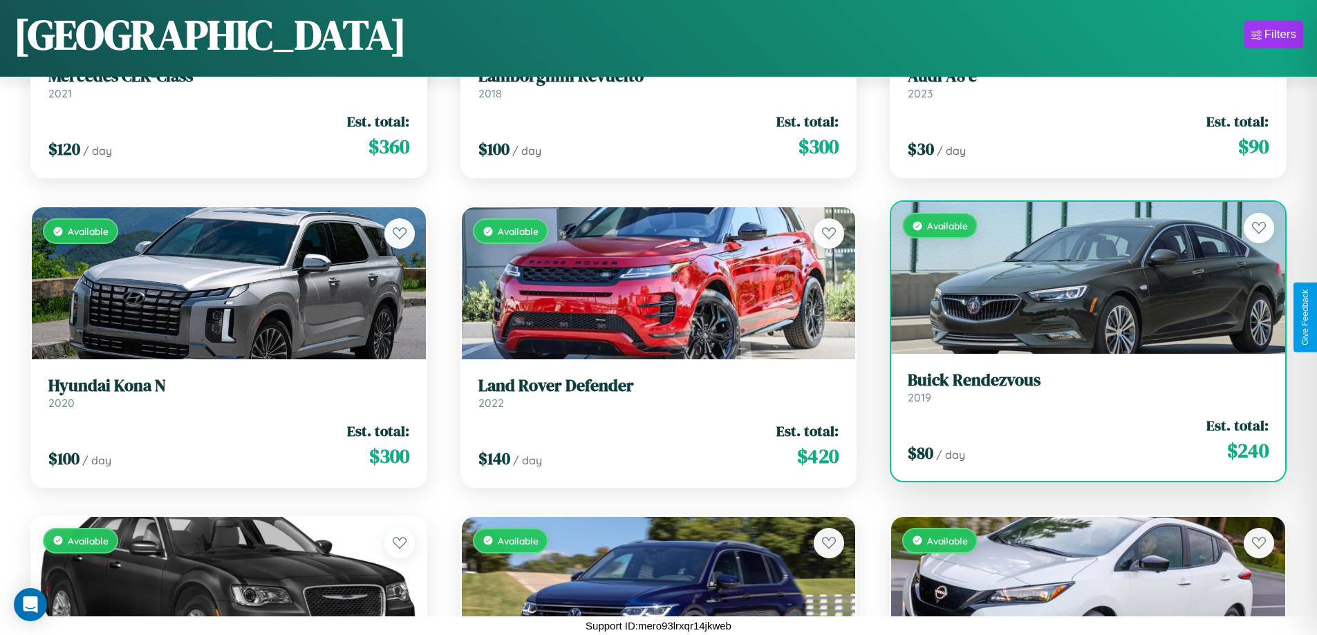
click at [1079, 393] on link "Buick Rendezvous 2019" at bounding box center [1088, 388] width 361 height 34
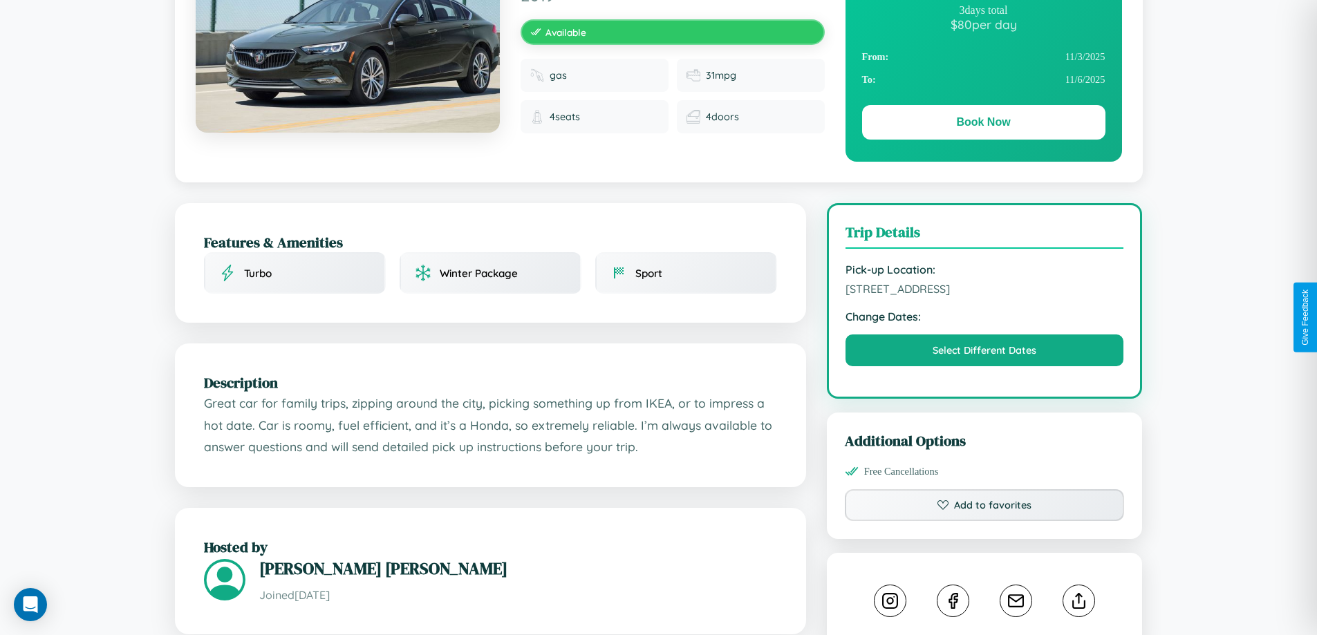
scroll to position [359, 0]
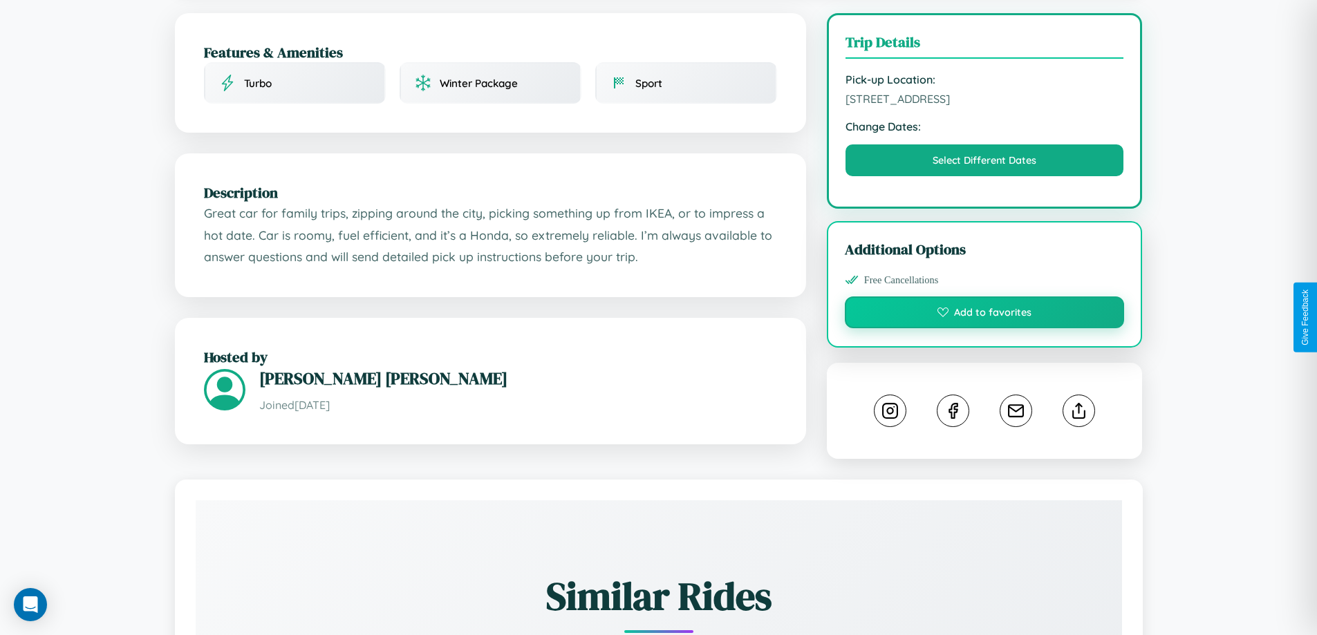
click at [985, 315] on button "Add to favorites" at bounding box center [985, 313] width 280 height 32
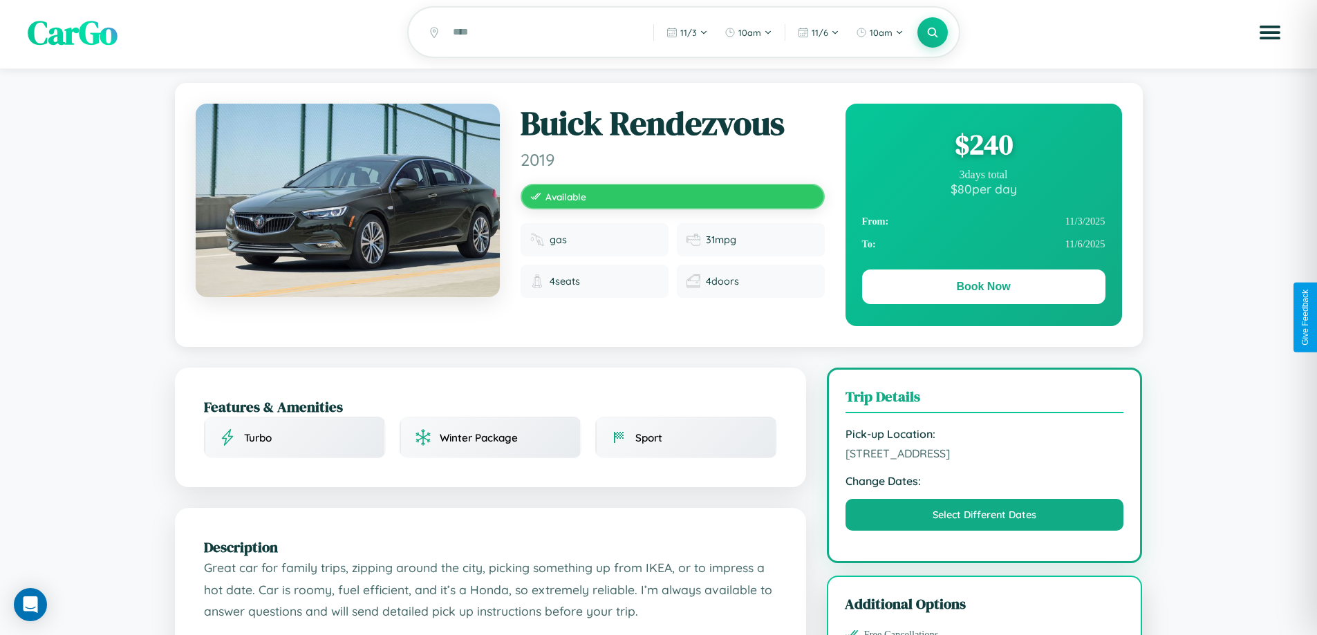
scroll to position [0, 0]
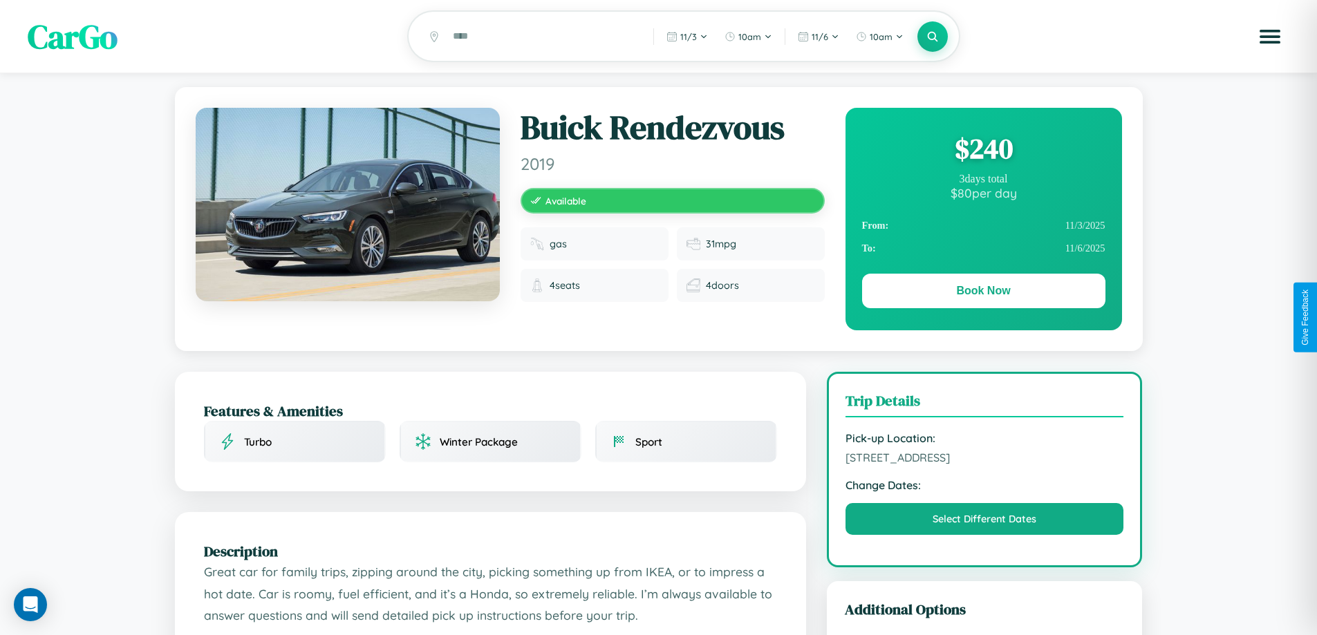
click at [983, 151] on div "$ 240" at bounding box center [983, 148] width 243 height 37
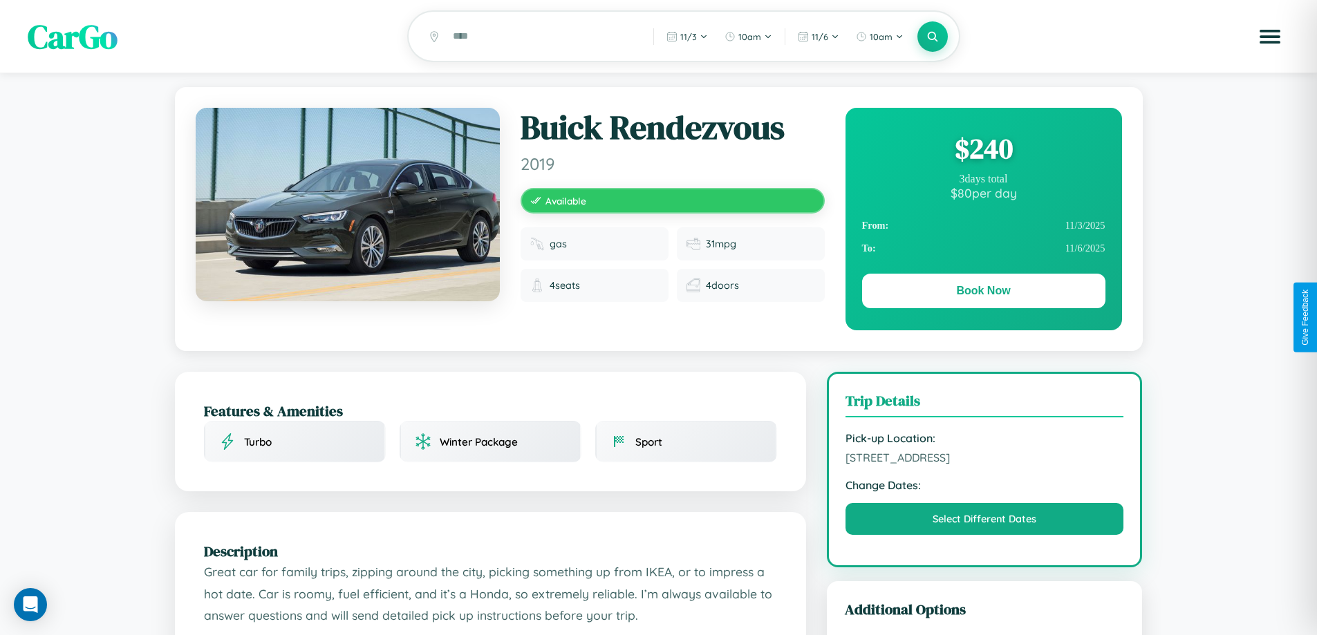
click at [983, 151] on div "$ 240" at bounding box center [983, 148] width 243 height 37
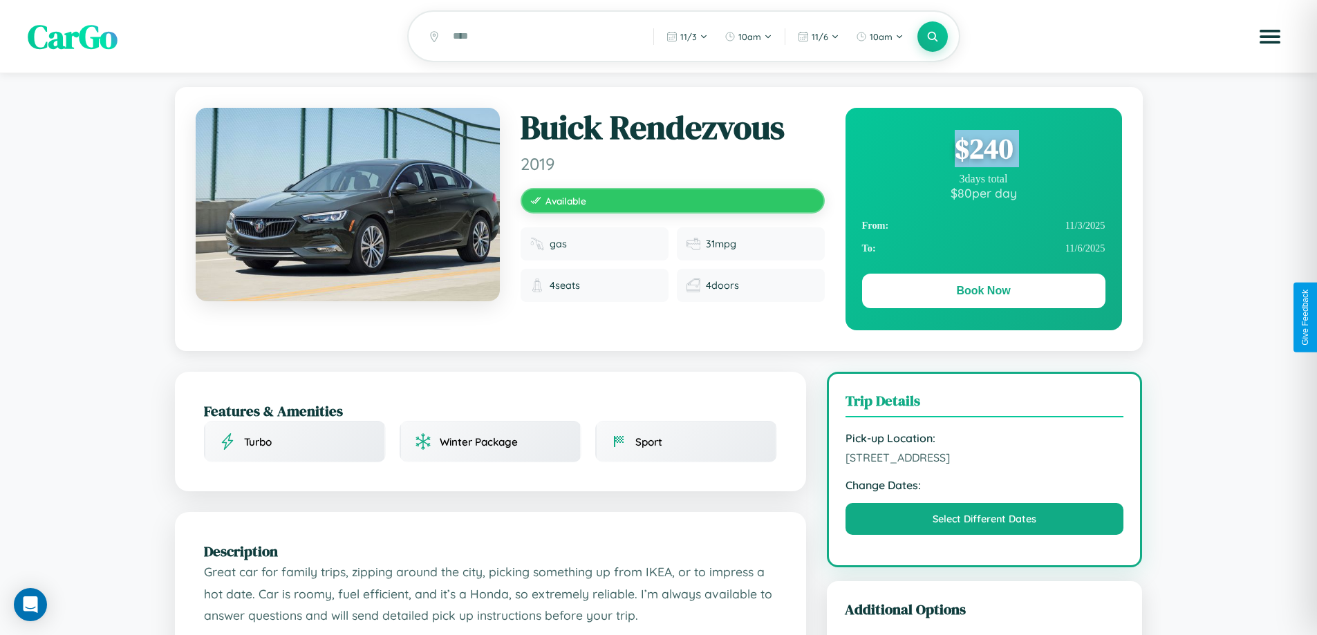
click at [983, 151] on div "$ 240" at bounding box center [983, 148] width 243 height 37
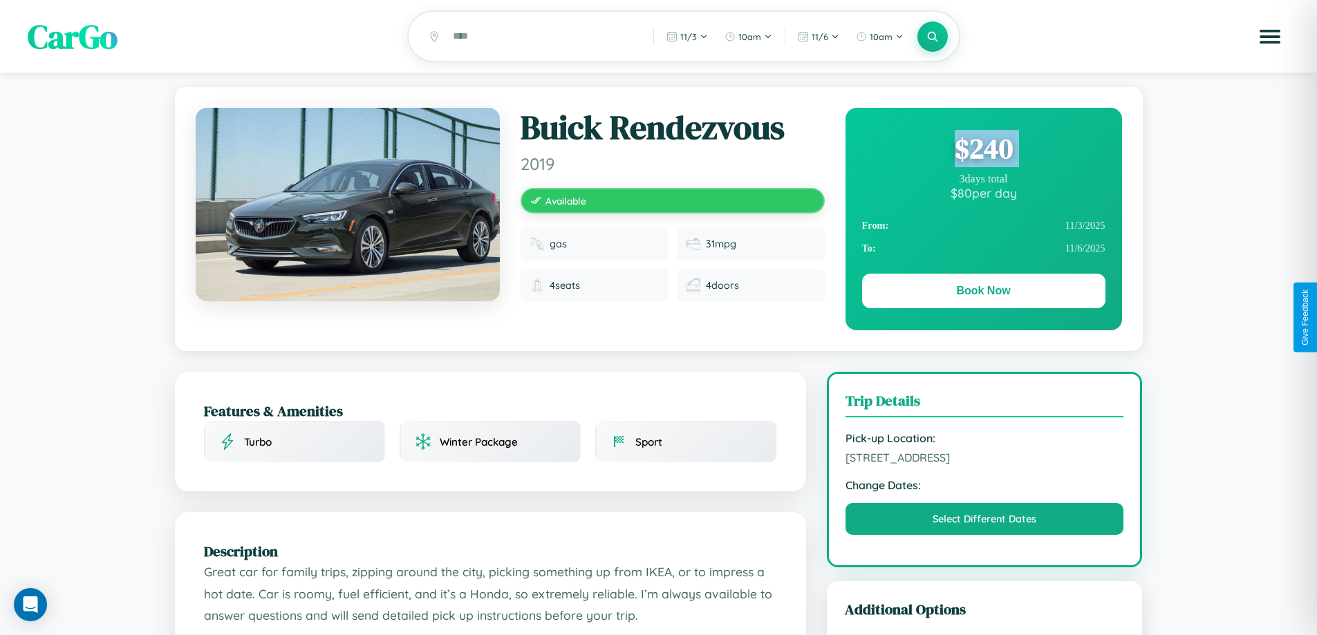
click at [983, 151] on div "$ 240" at bounding box center [983, 148] width 243 height 37
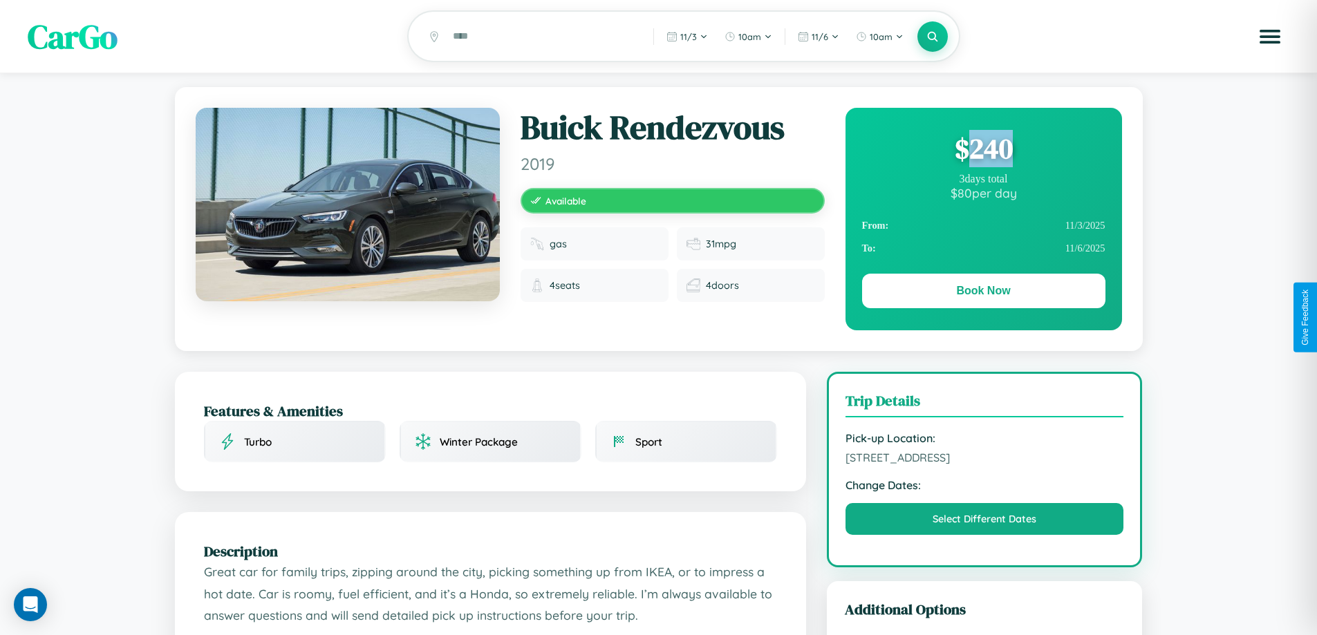
click at [983, 151] on div "$ 240" at bounding box center [983, 148] width 243 height 37
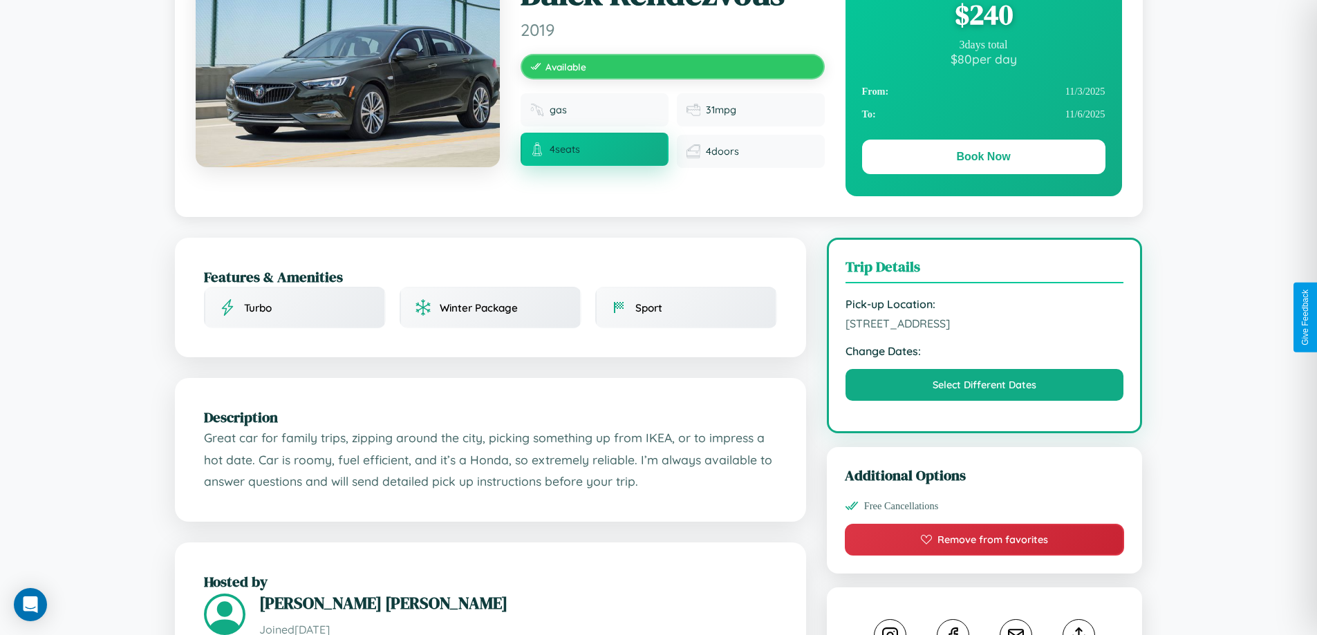
scroll to position [142, 0]
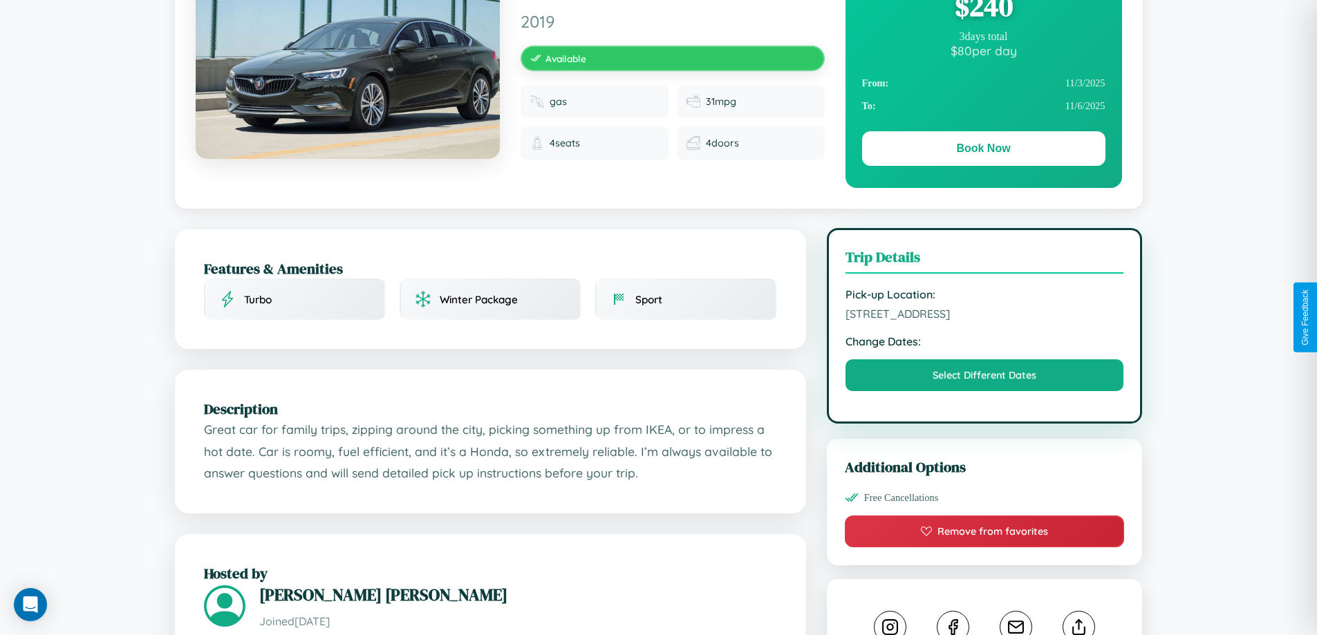
click at [985, 316] on span "4581 Market Street Hiroshima Japan 24494" at bounding box center [985, 314] width 279 height 14
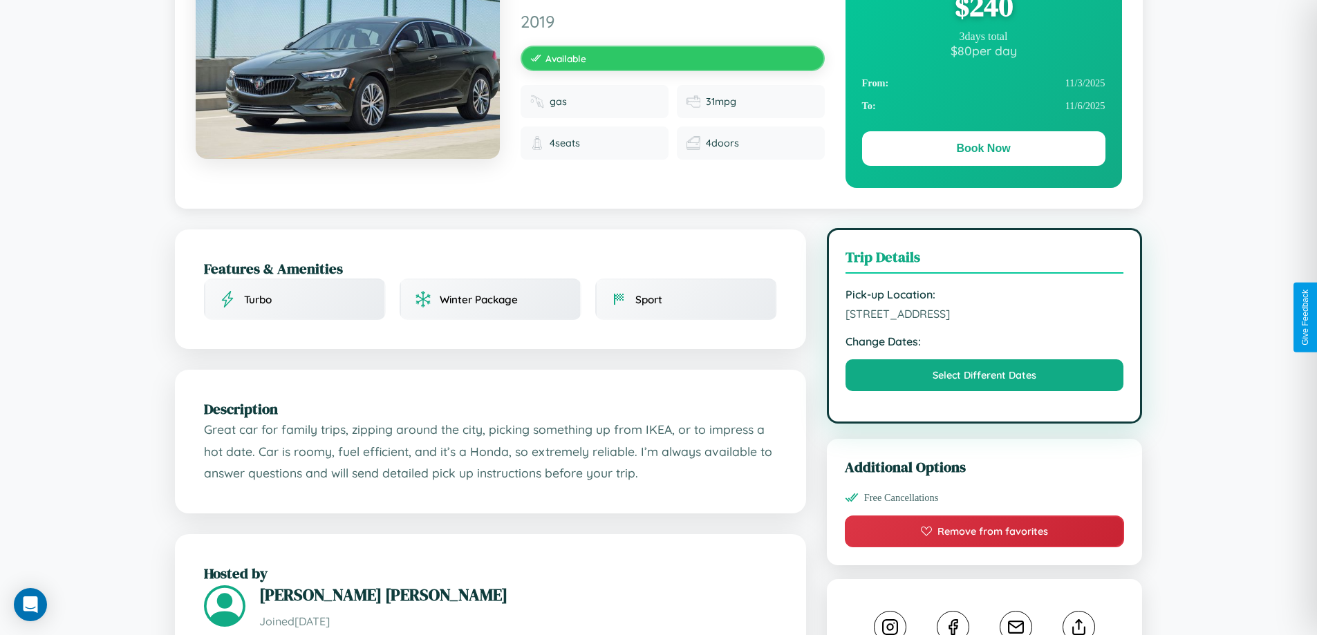
click at [985, 316] on span "4581 Market Street Hiroshima Japan 24494" at bounding box center [985, 314] width 279 height 14
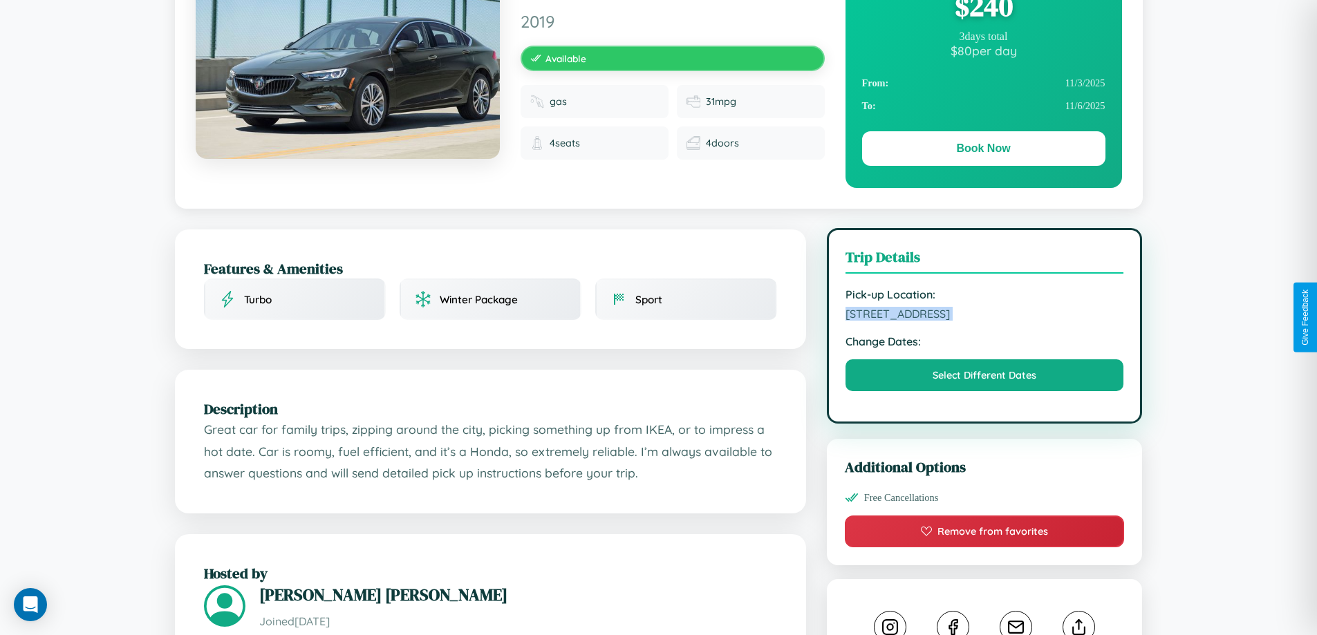
click at [985, 316] on span "4581 Market Street Hiroshima Japan 24494" at bounding box center [985, 314] width 279 height 14
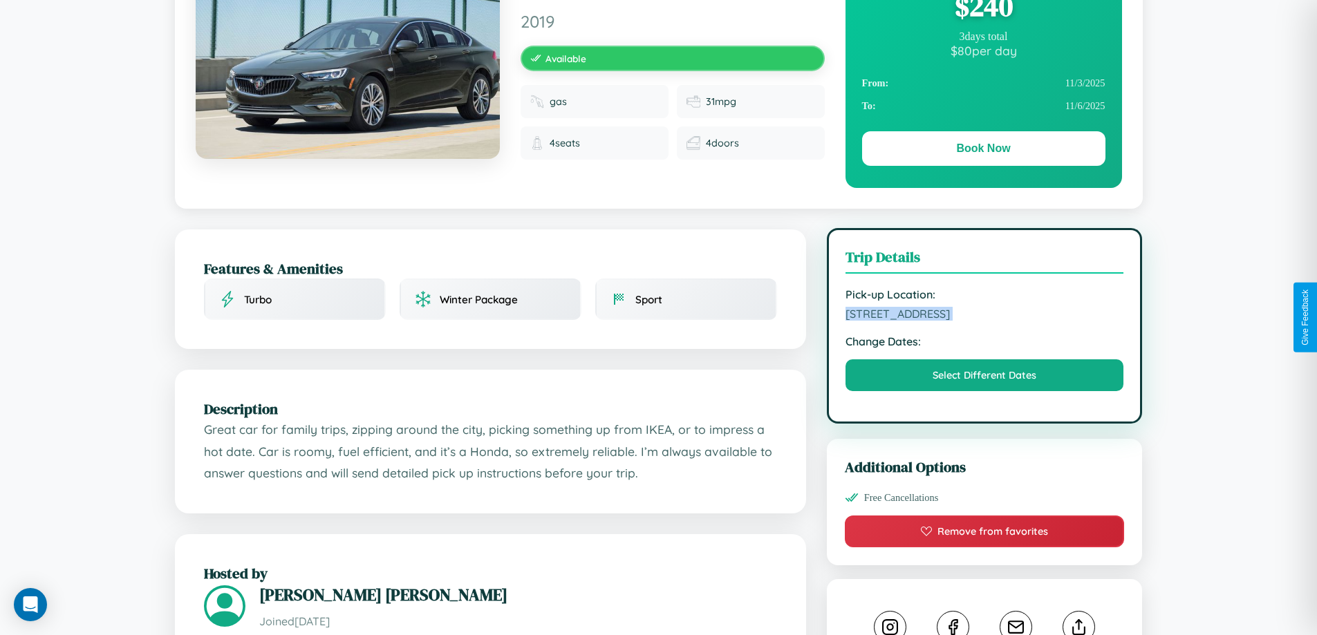
click at [985, 316] on span "4581 Market Street Hiroshima Japan 24494" at bounding box center [985, 314] width 279 height 14
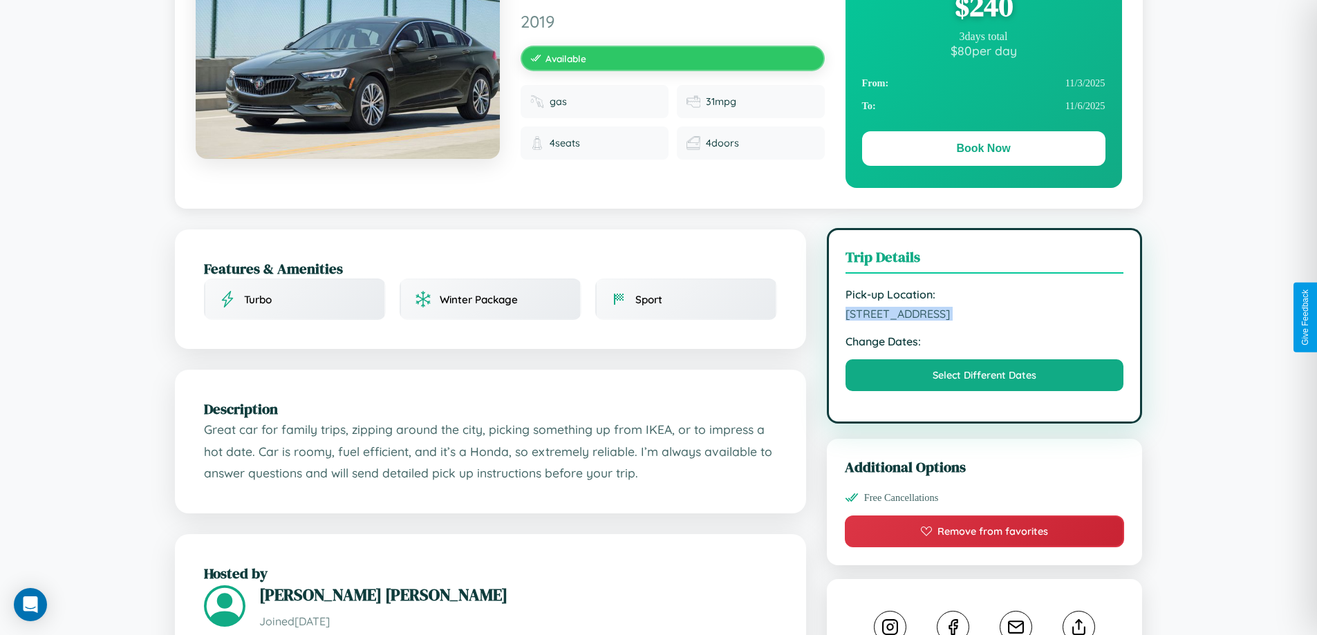
click at [985, 316] on span "4581 Market Street Hiroshima Japan 24494" at bounding box center [985, 314] width 279 height 14
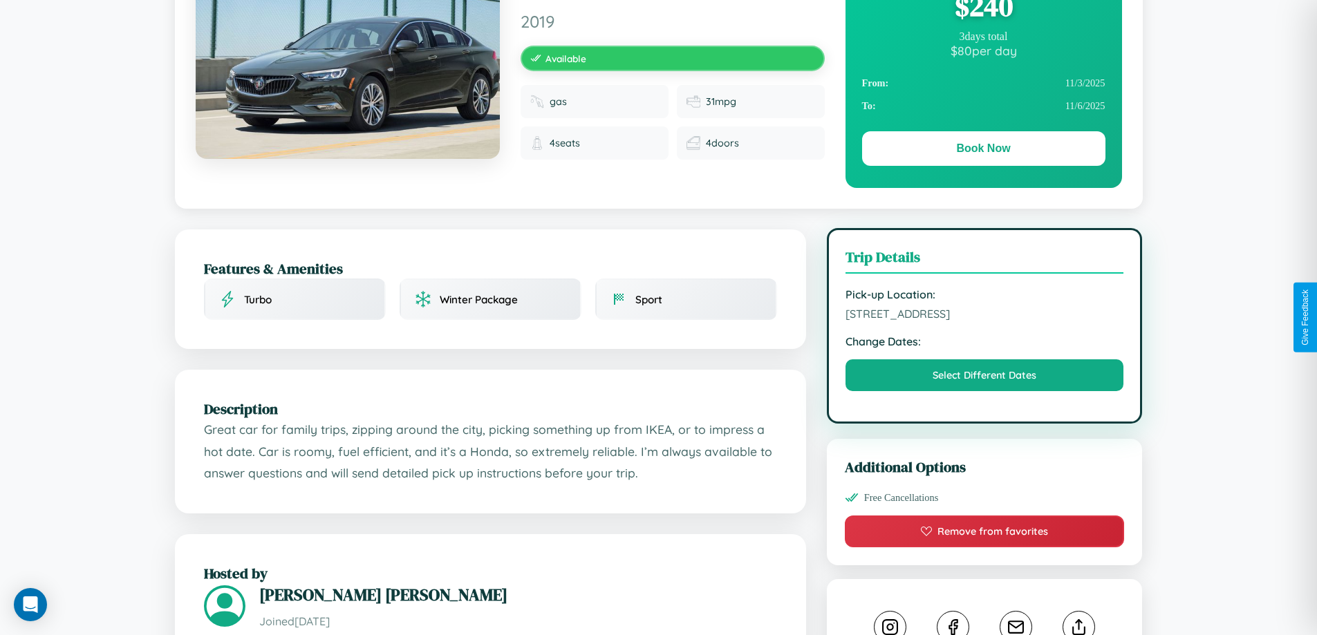
scroll to position [0, 0]
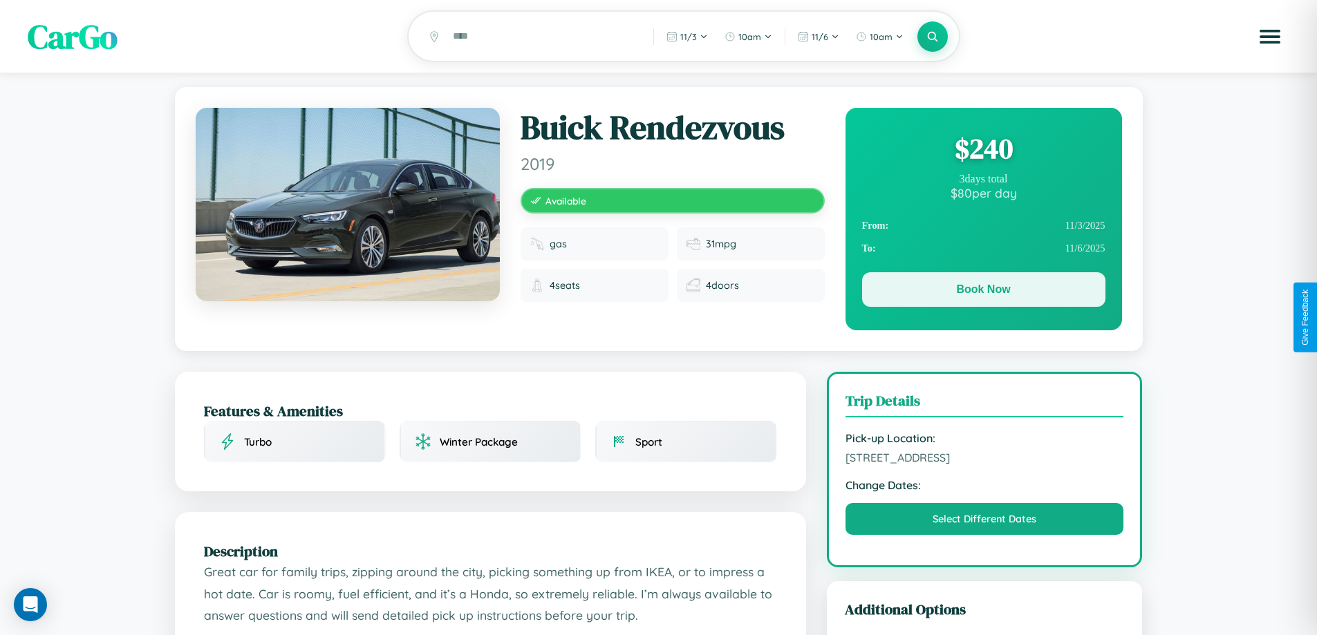
click at [983, 292] on button "Book Now" at bounding box center [983, 289] width 243 height 35
